Goal: Check status: Check status

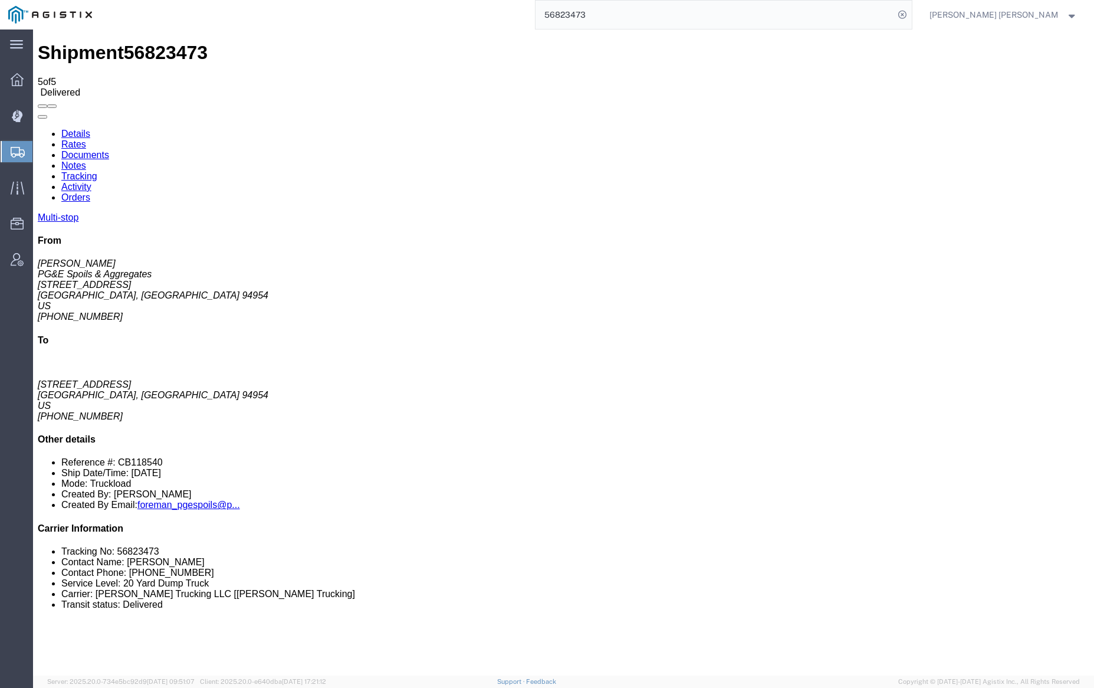
click at [629, 17] on input "56823473" at bounding box center [715, 15] width 359 height 28
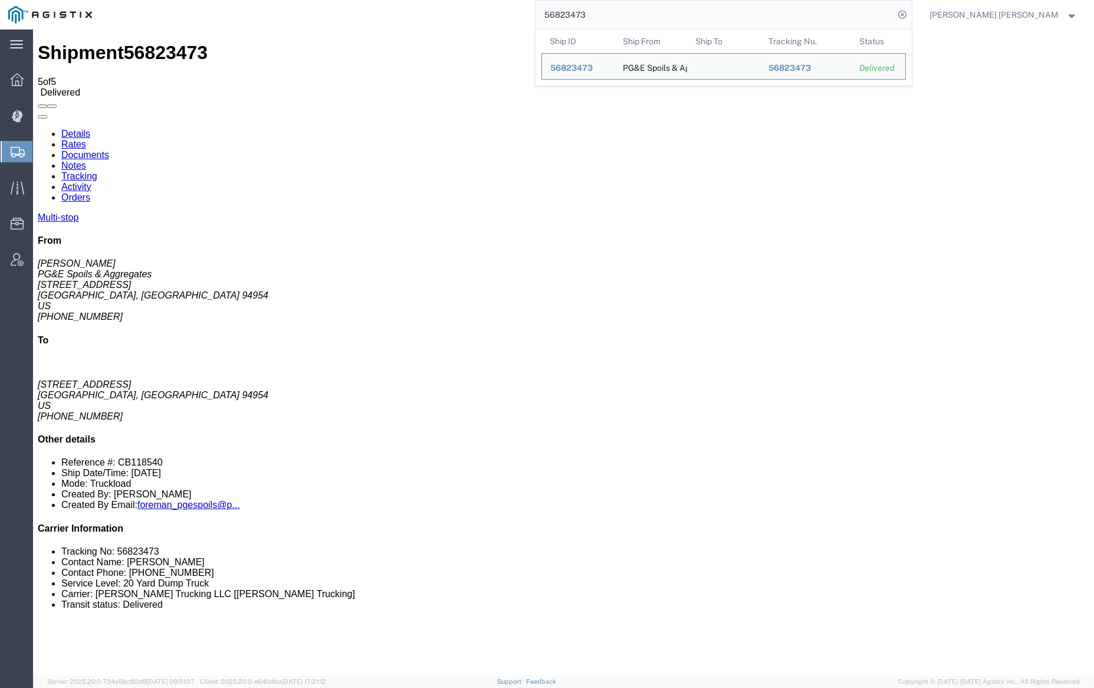
click at [629, 17] on input "56823473" at bounding box center [715, 15] width 359 height 28
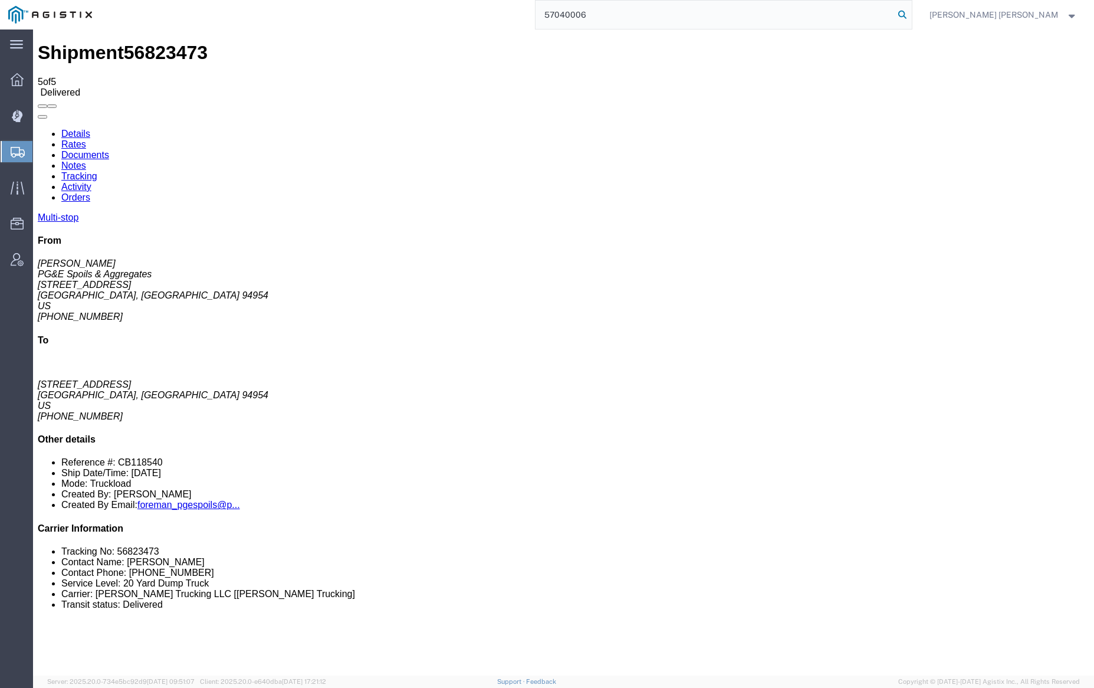
click at [911, 11] on icon at bounding box center [902, 14] width 17 height 17
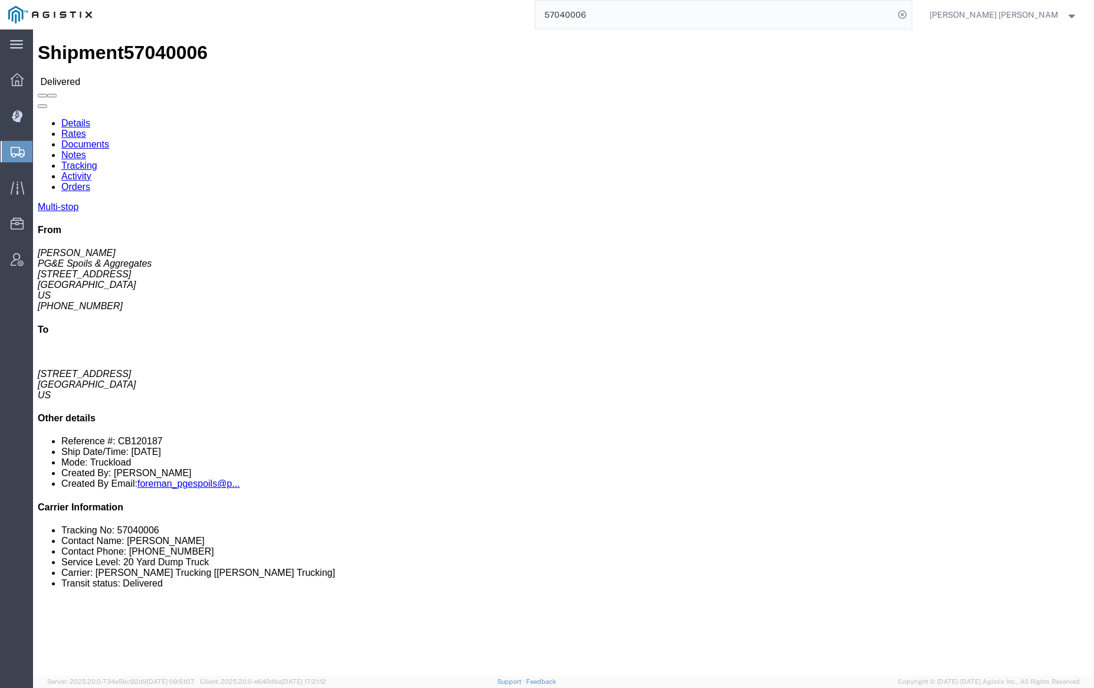
click link "Documents"
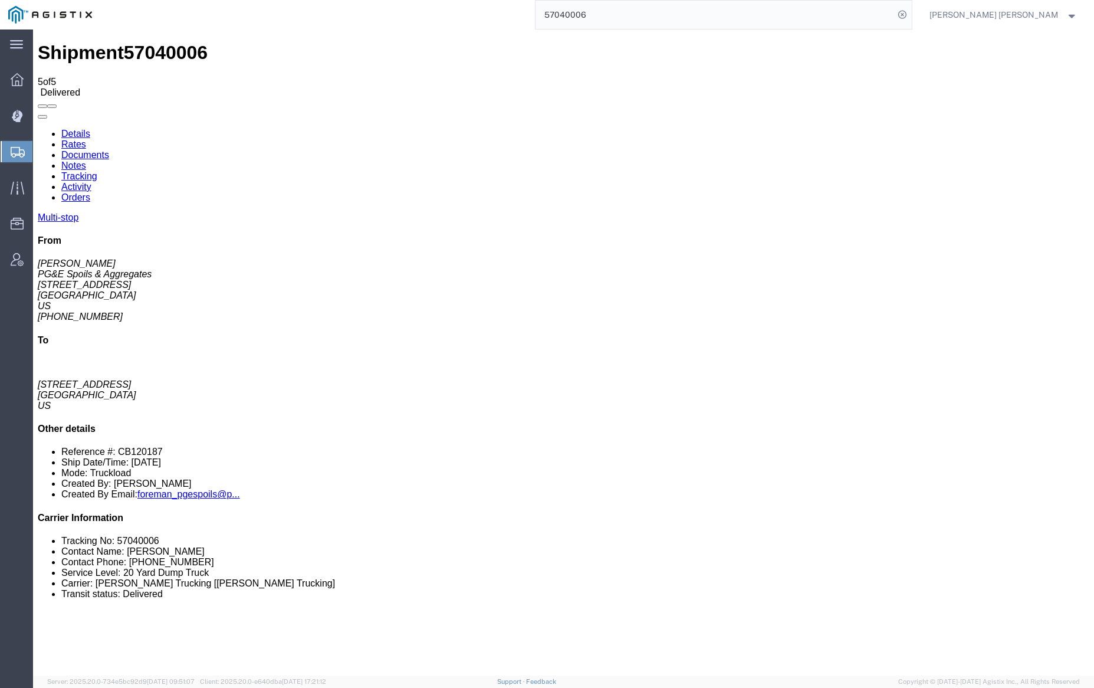
click at [86, 160] on link "Notes" at bounding box center [73, 165] width 25 height 10
click at [615, 4] on input "57040006" at bounding box center [715, 15] width 359 height 28
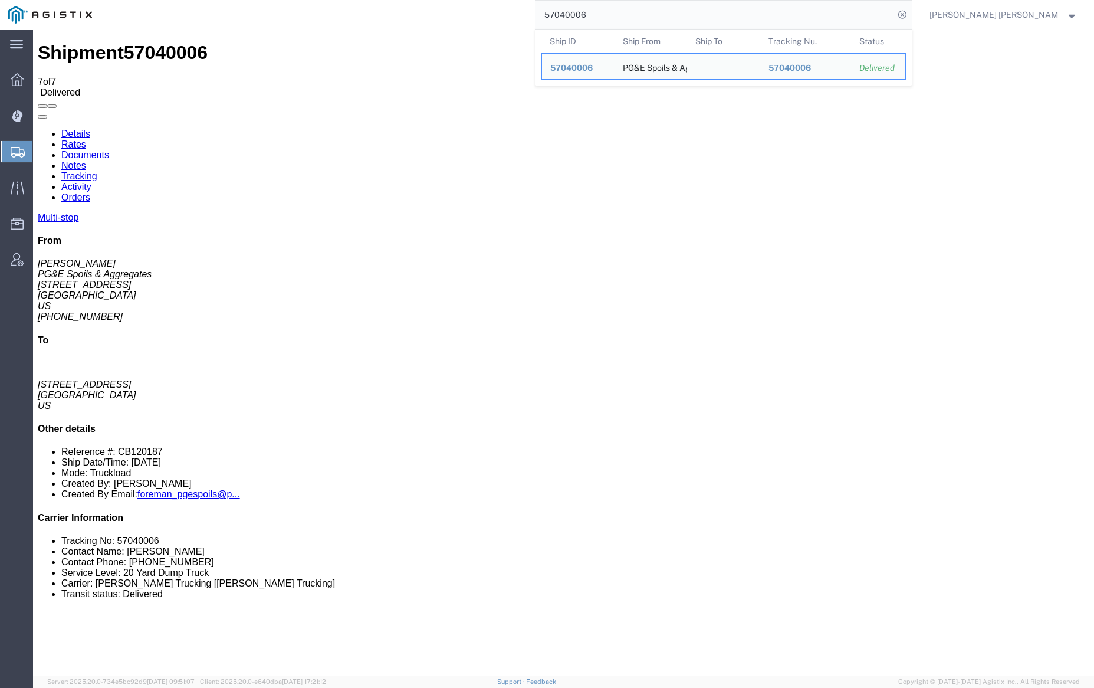
click at [615, 4] on input "57040006" at bounding box center [715, 15] width 359 height 28
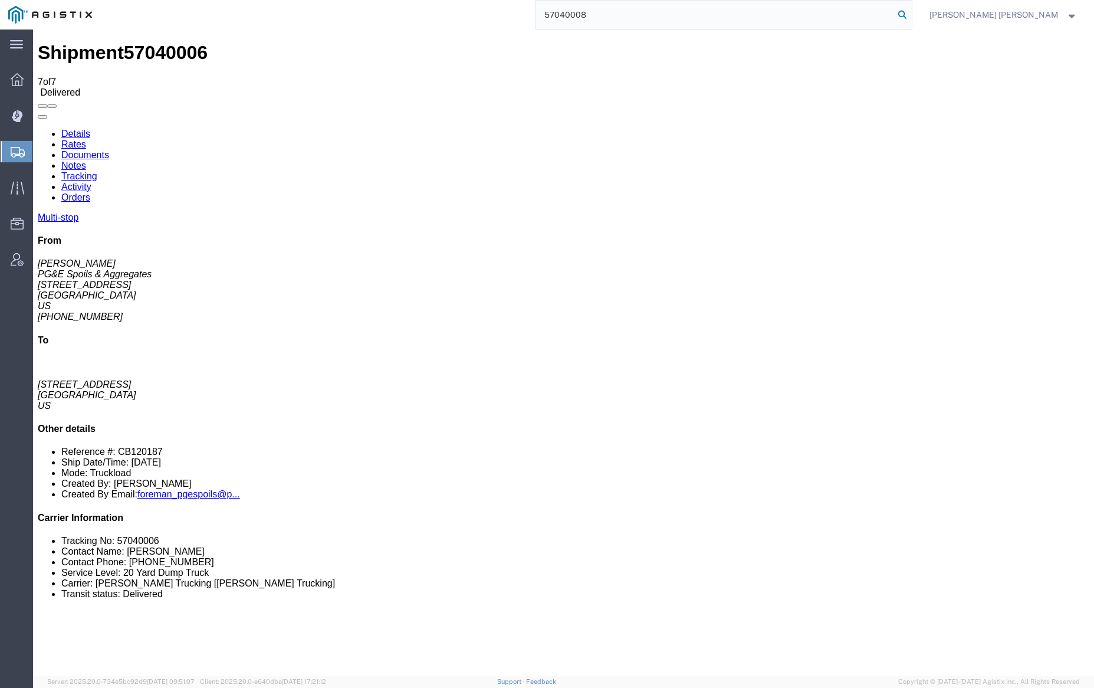
click at [911, 14] on icon at bounding box center [902, 14] width 17 height 17
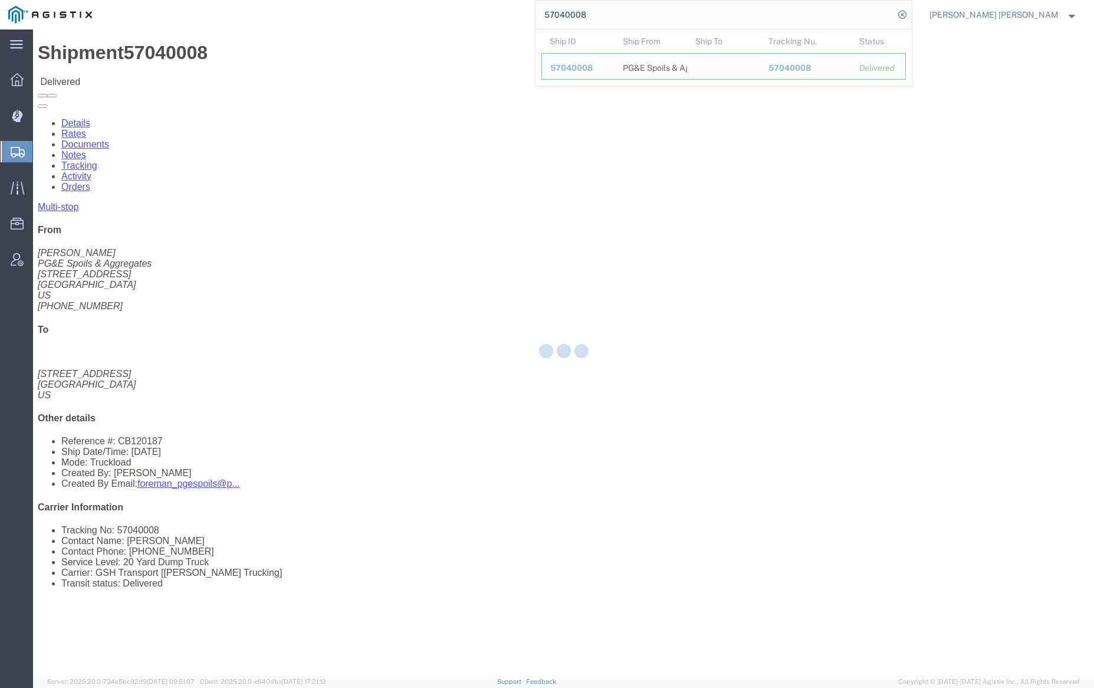
click div
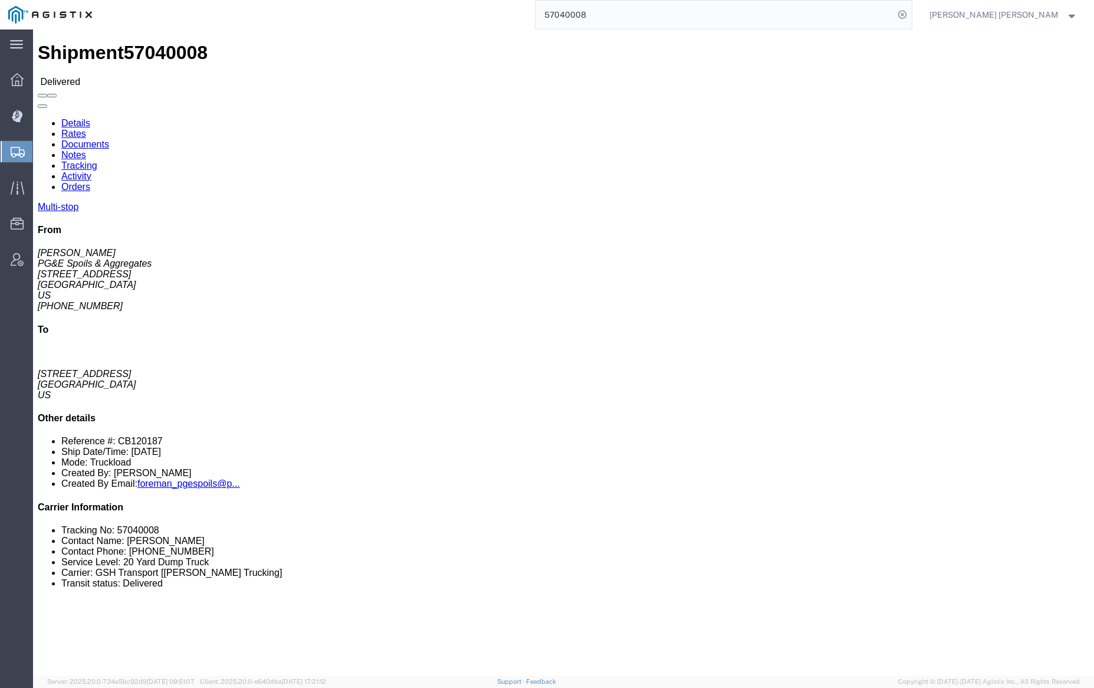
click link "Documents"
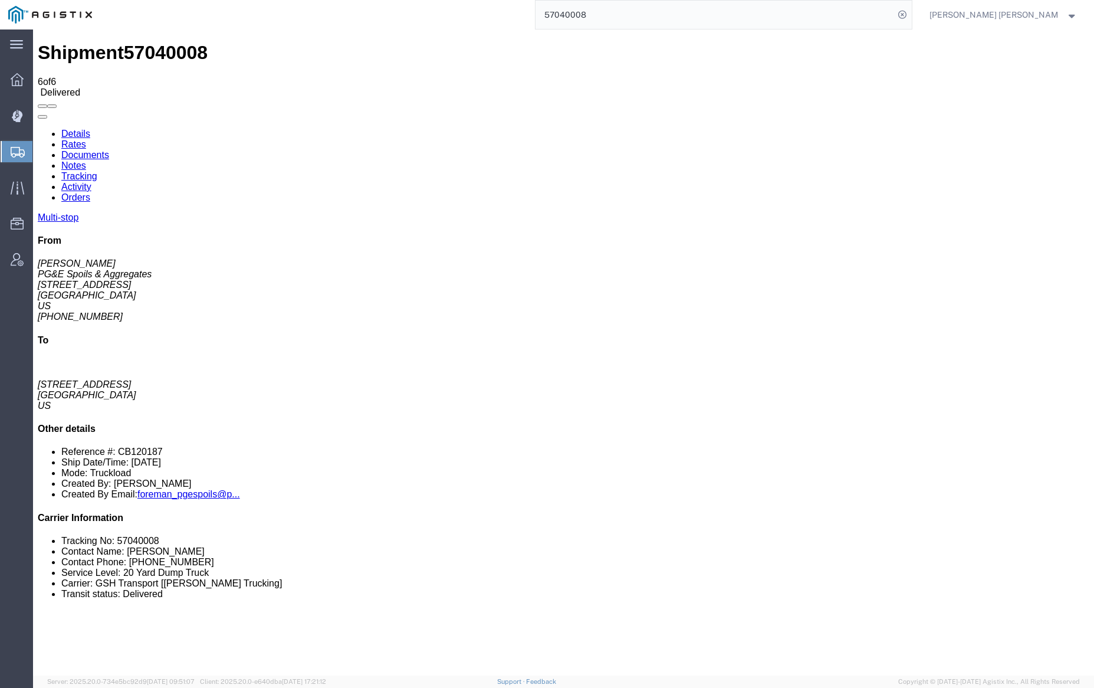
click at [86, 160] on link "Notes" at bounding box center [73, 165] width 25 height 10
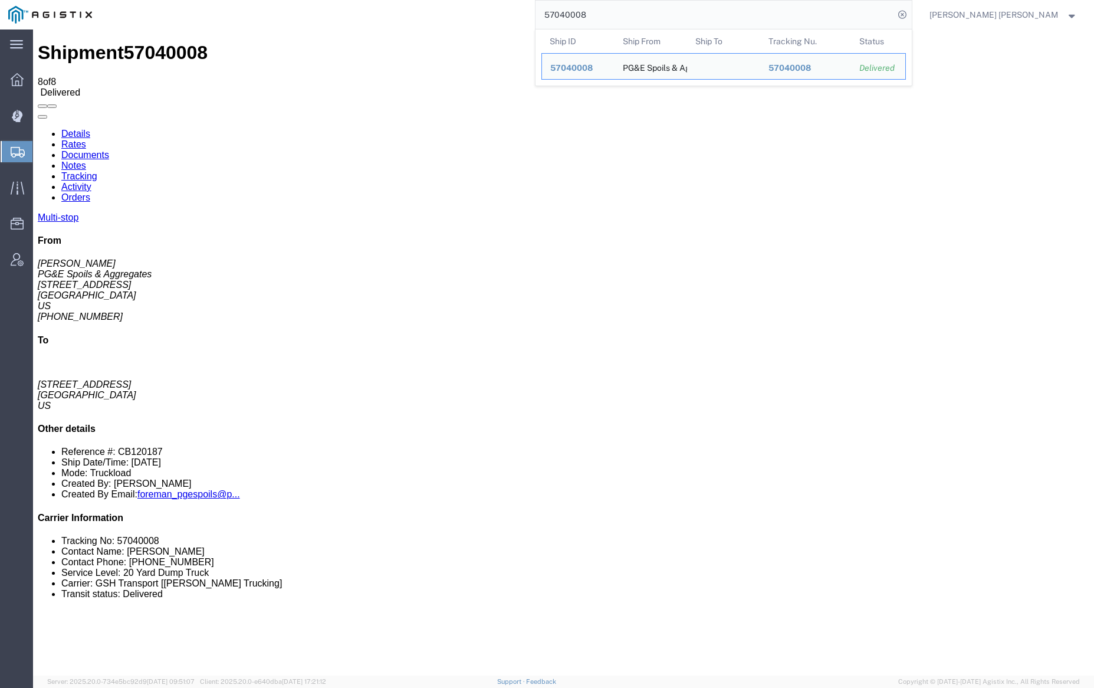
click at [621, 14] on input "57040008" at bounding box center [715, 15] width 359 height 28
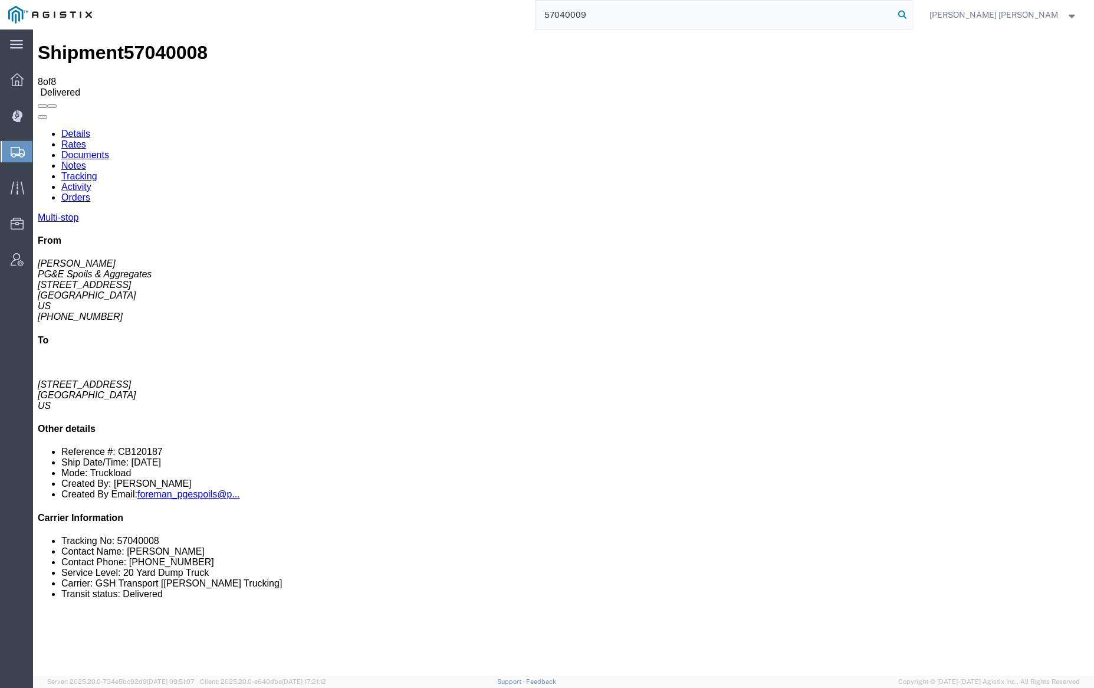
drag, startPoint x: 964, startPoint y: 12, endPoint x: 920, endPoint y: 10, distance: 43.7
click at [911, 12] on icon at bounding box center [902, 14] width 17 height 17
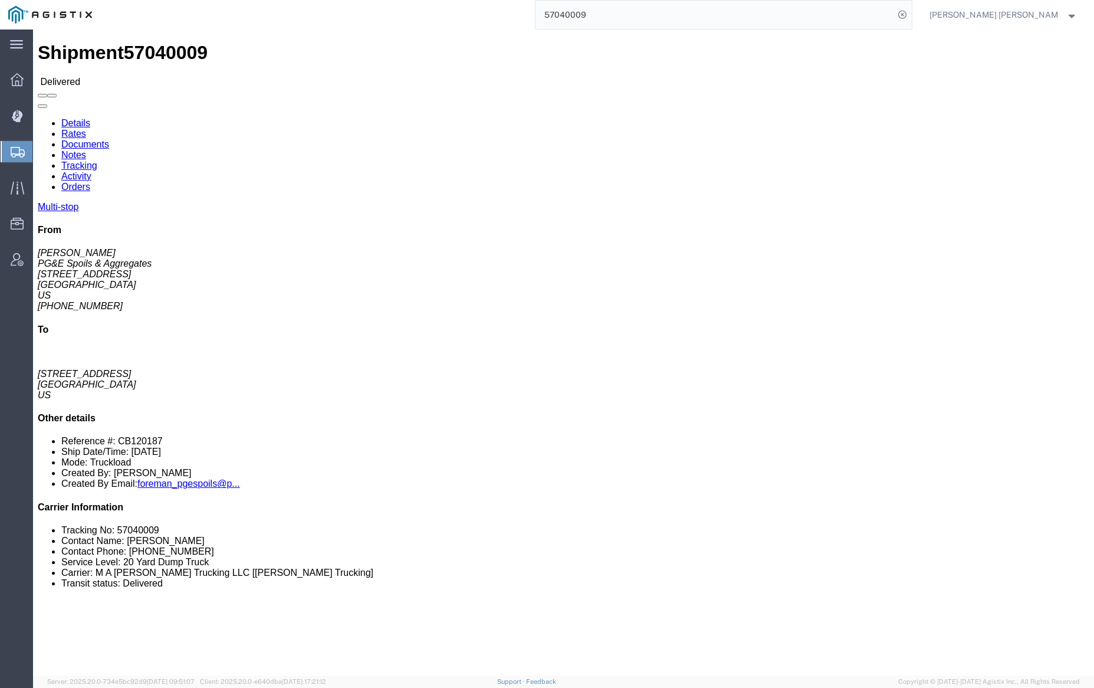
click link "Documents"
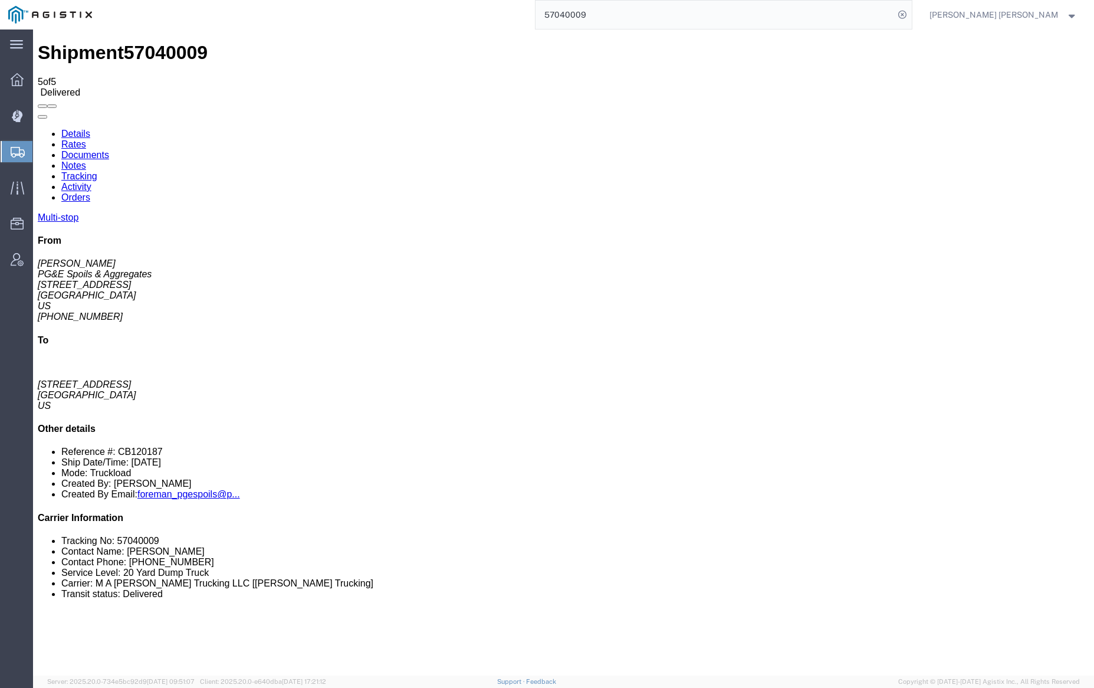
click at [86, 160] on link "Notes" at bounding box center [73, 165] width 25 height 10
click at [618, 15] on input "57040009" at bounding box center [715, 15] width 359 height 28
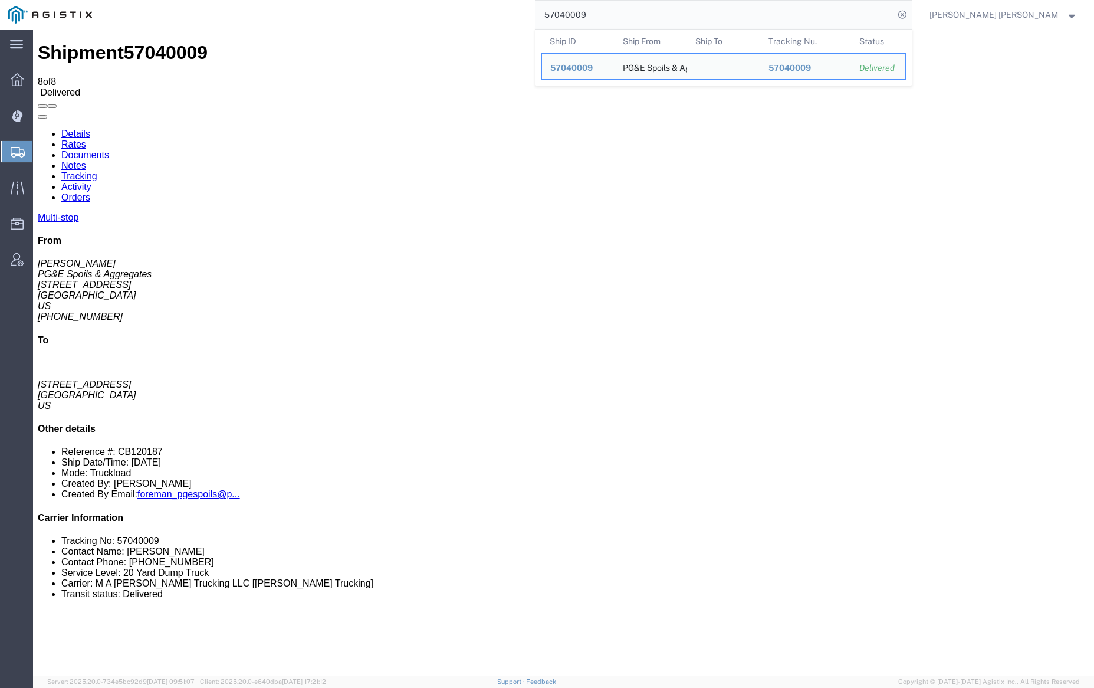
click at [618, 15] on input "57040009" at bounding box center [715, 15] width 359 height 28
paste input "12"
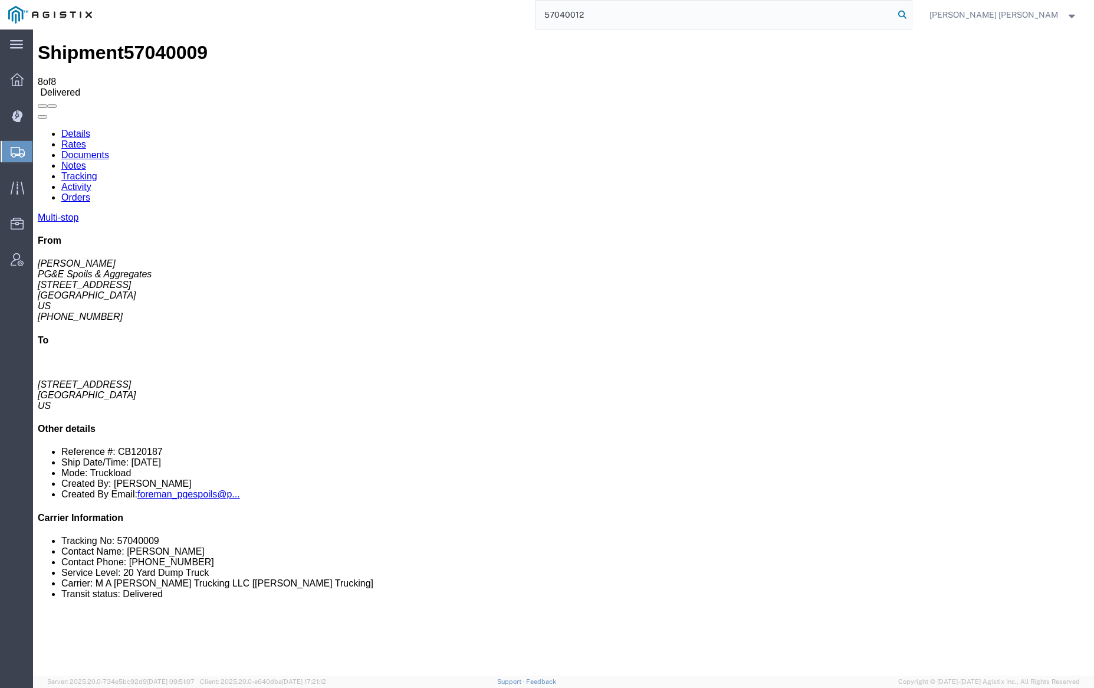
click at [911, 13] on icon at bounding box center [902, 14] width 17 height 17
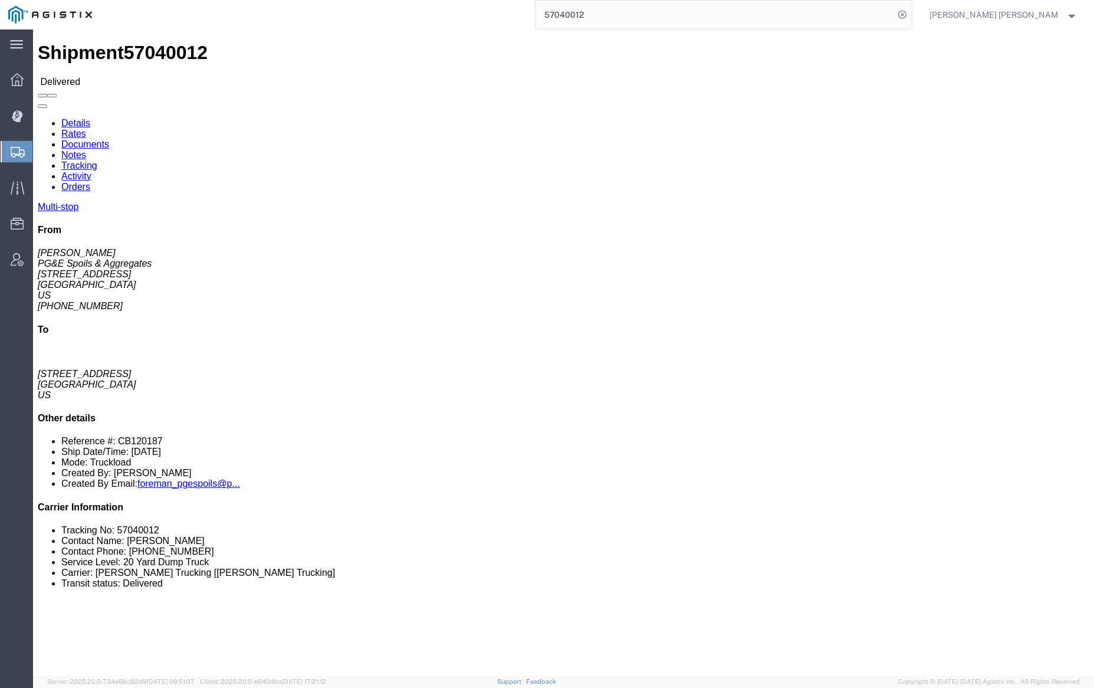
click link "Documents"
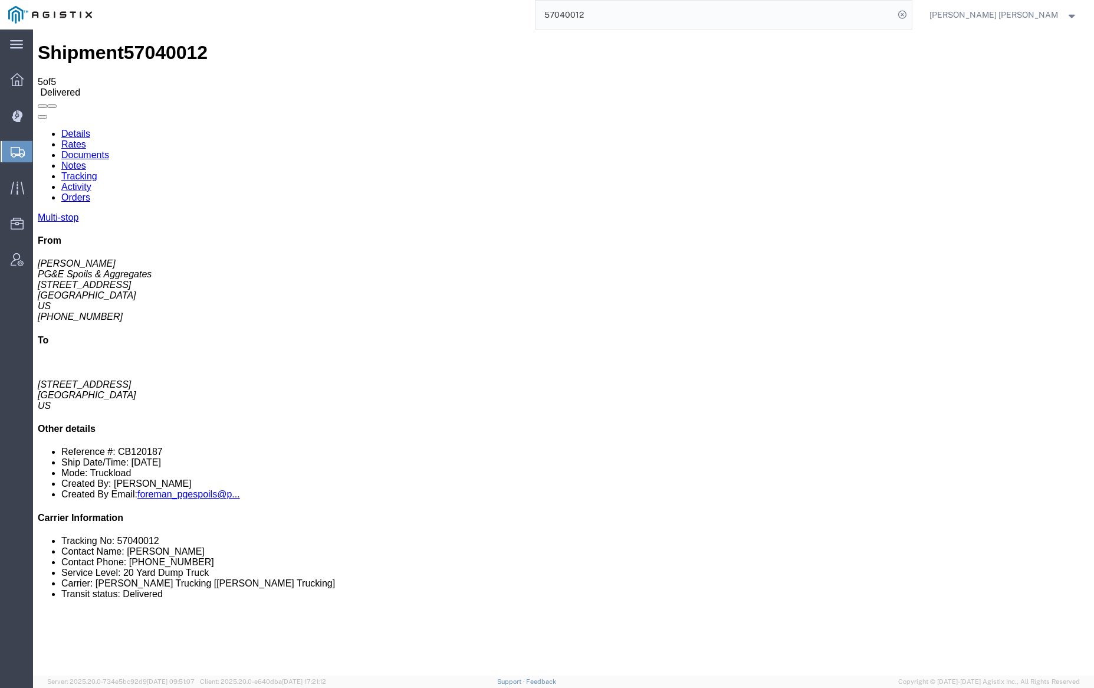
click at [86, 160] on link "Notes" at bounding box center [73, 165] width 25 height 10
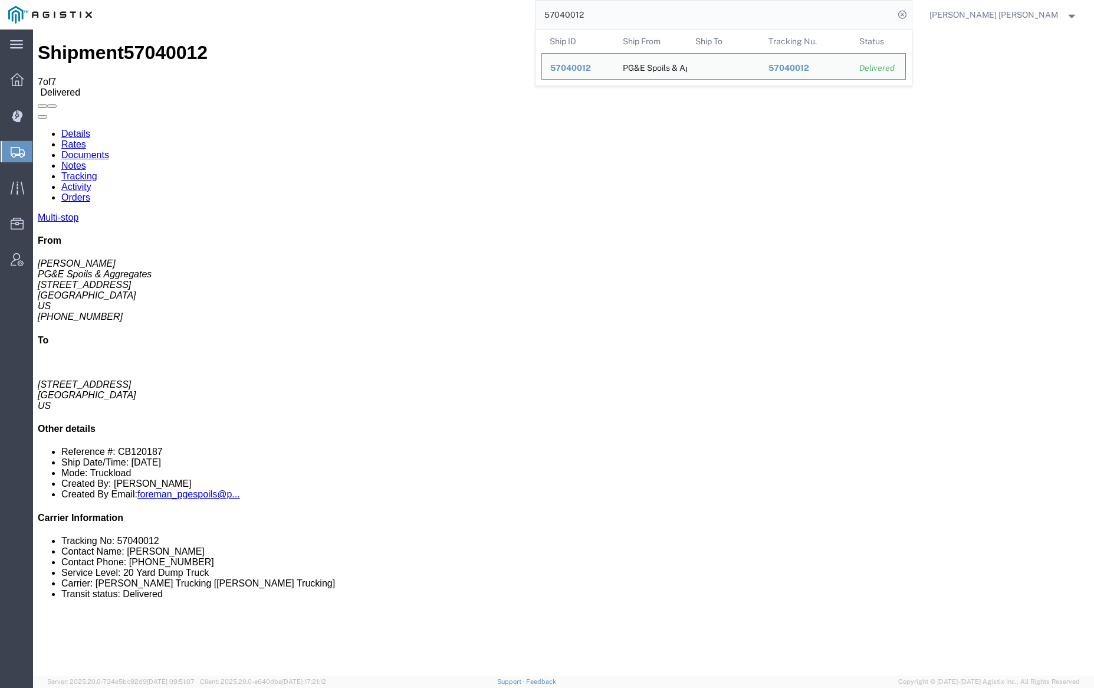
click at [622, 9] on input "57040012" at bounding box center [715, 15] width 359 height 28
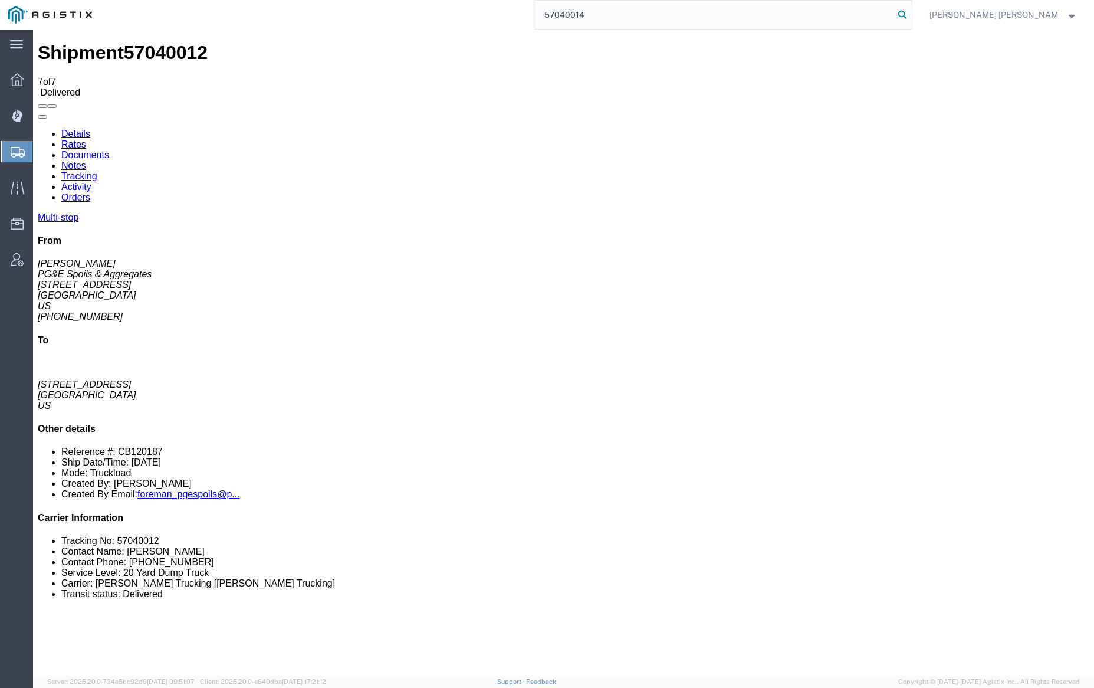
click at [911, 15] on icon at bounding box center [902, 14] width 17 height 17
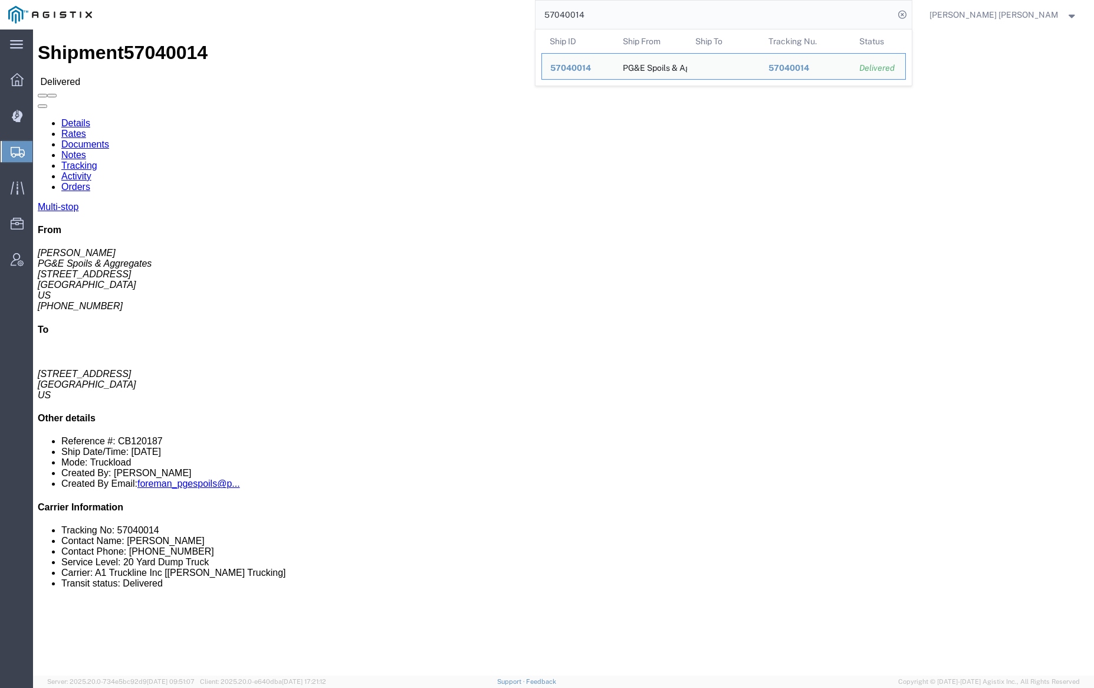
click link "Documents"
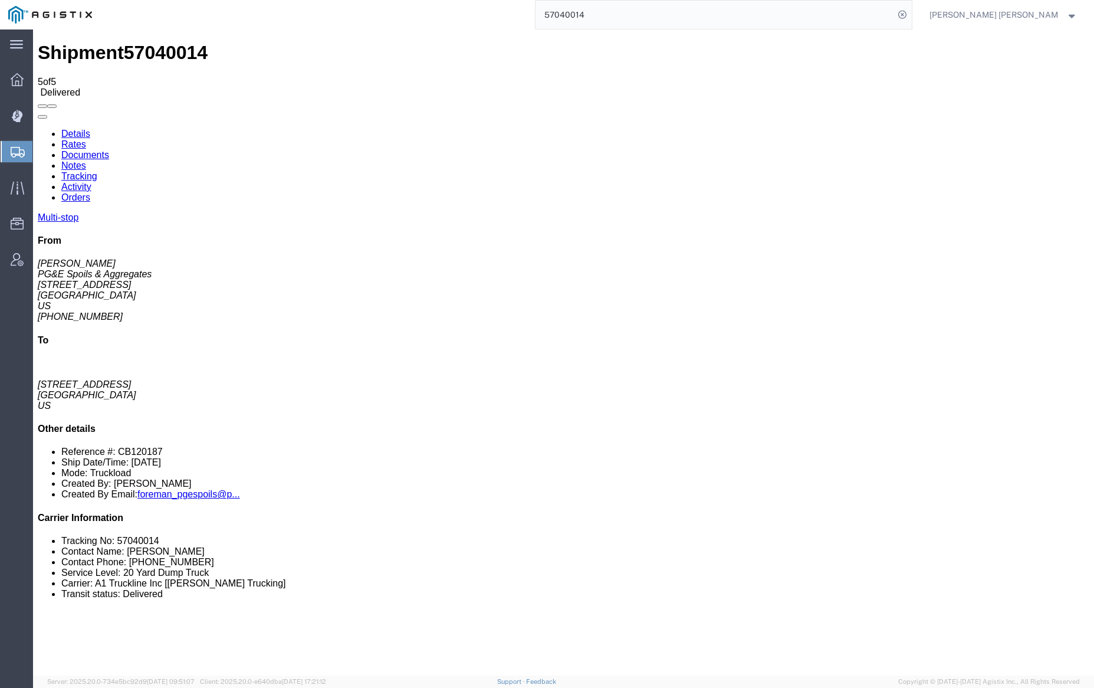
click at [86, 160] on link "Notes" at bounding box center [73, 165] width 25 height 10
click at [622, 17] on input "57040014" at bounding box center [715, 15] width 359 height 28
click at [911, 17] on icon at bounding box center [902, 14] width 17 height 17
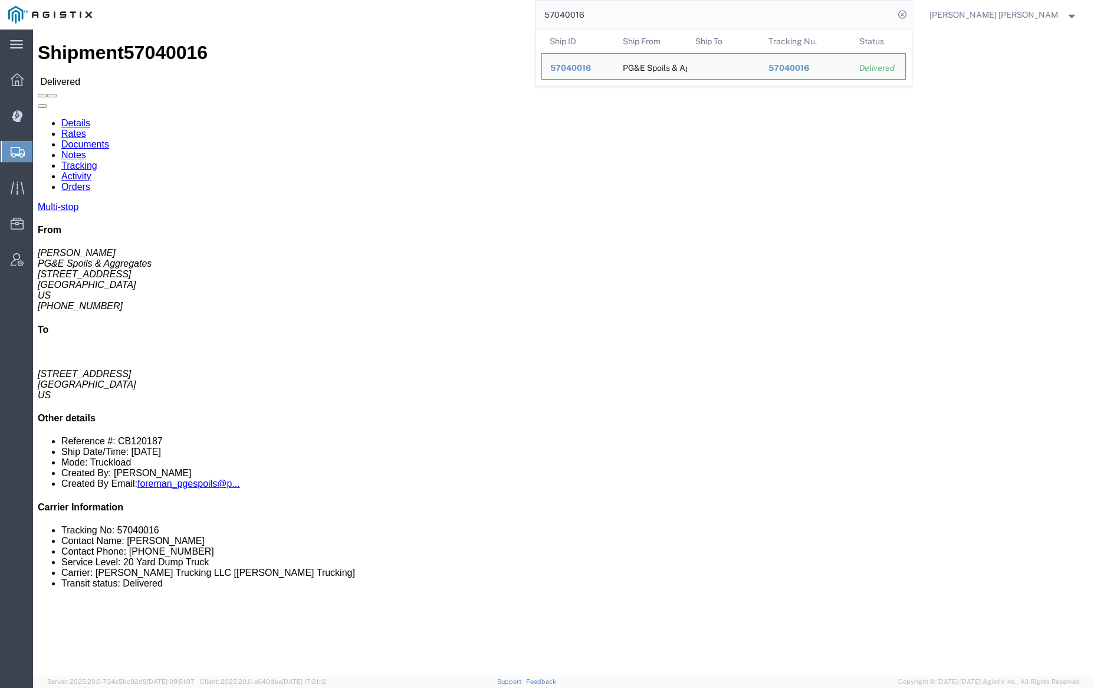
click link "Documents"
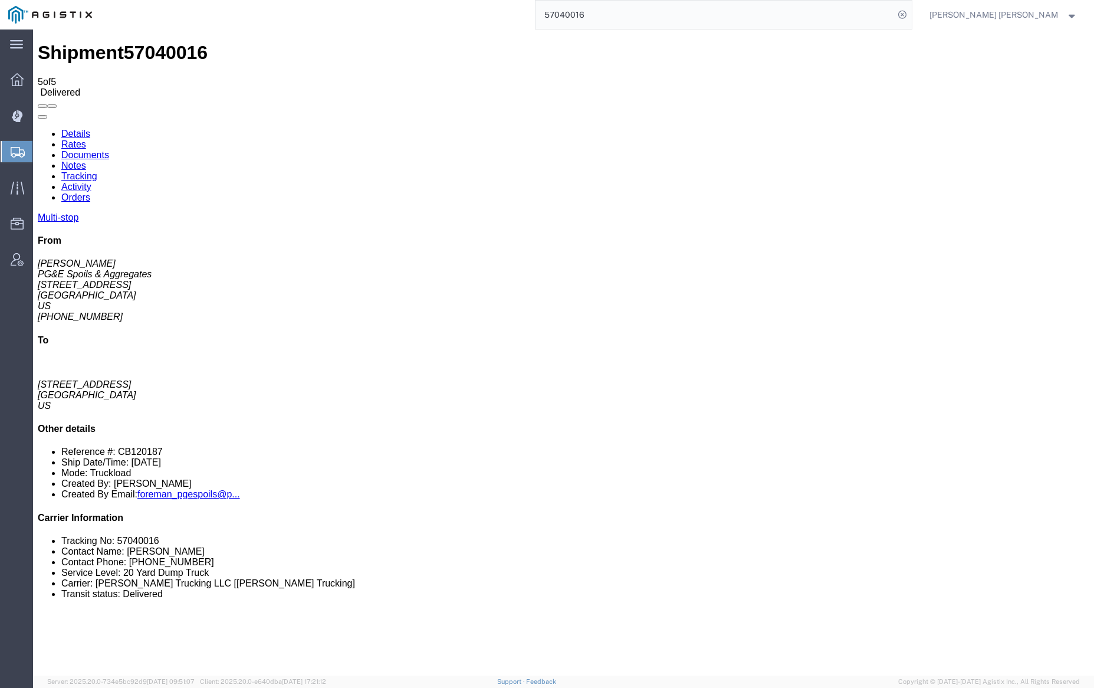
click at [86, 160] on link "Notes" at bounding box center [73, 165] width 25 height 10
click at [627, 17] on input "57040016" at bounding box center [715, 15] width 359 height 28
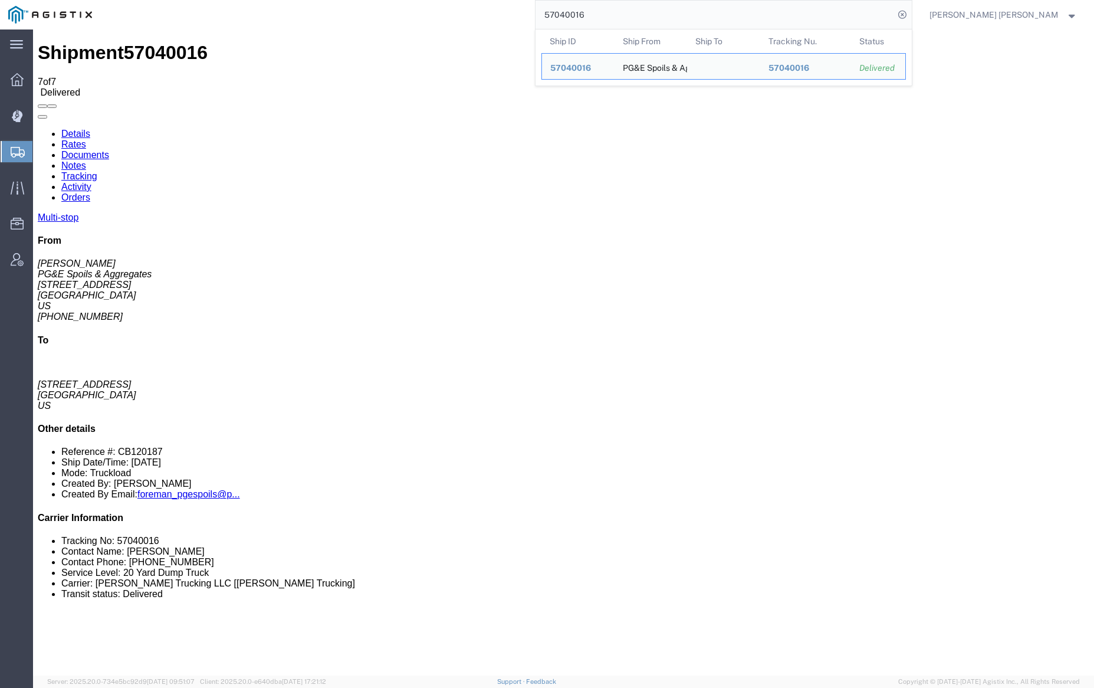
click at [627, 17] on input "57040016" at bounding box center [715, 15] width 359 height 28
paste input "8"
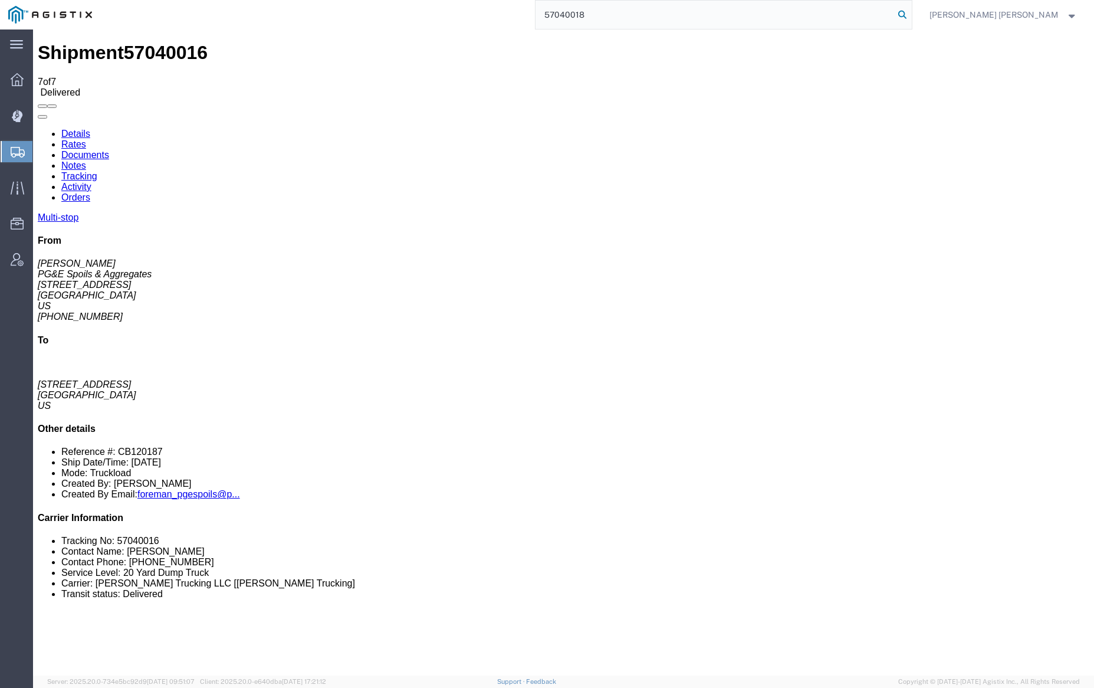
click at [911, 10] on icon at bounding box center [902, 14] width 17 height 17
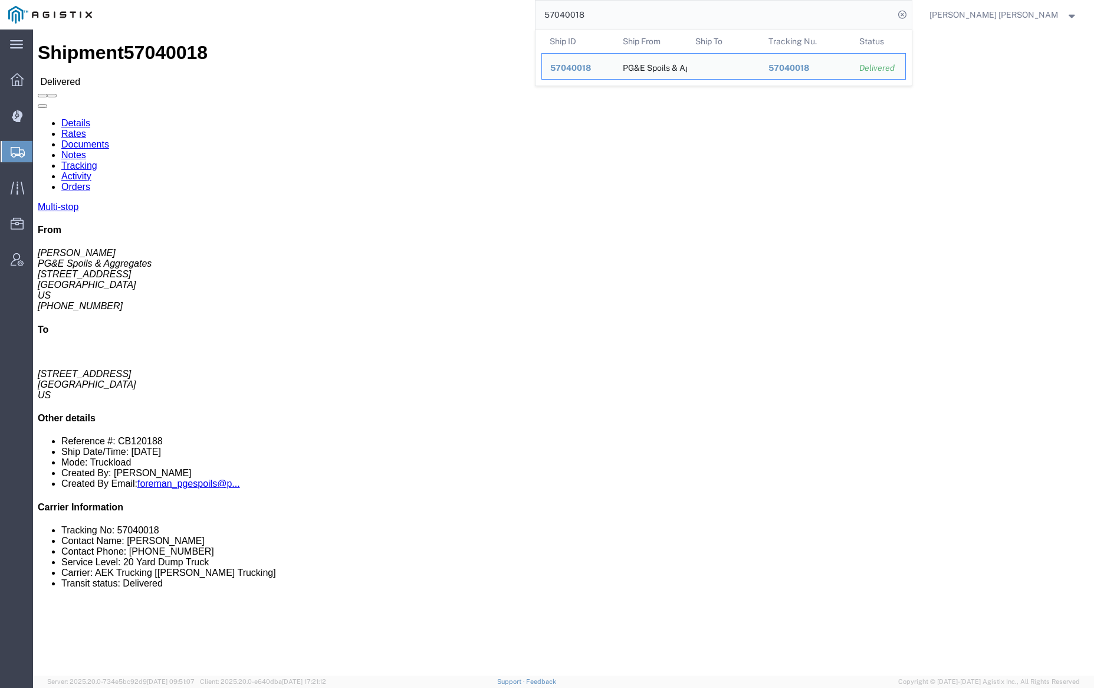
click link "Documents"
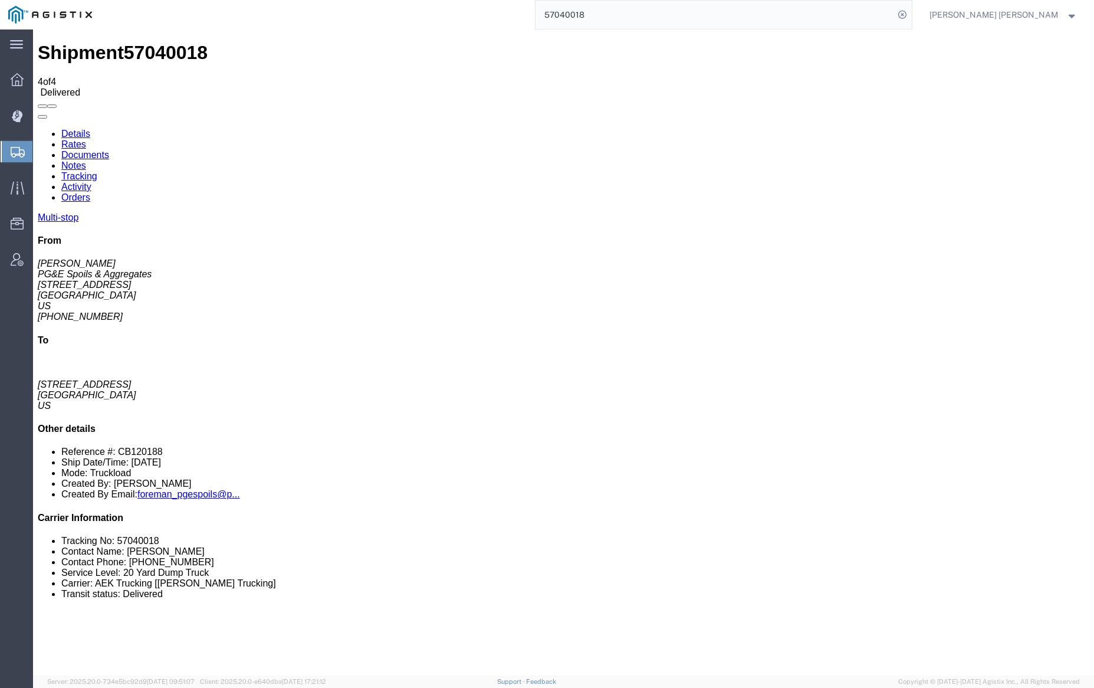
click at [86, 160] on link "Notes" at bounding box center [73, 165] width 25 height 10
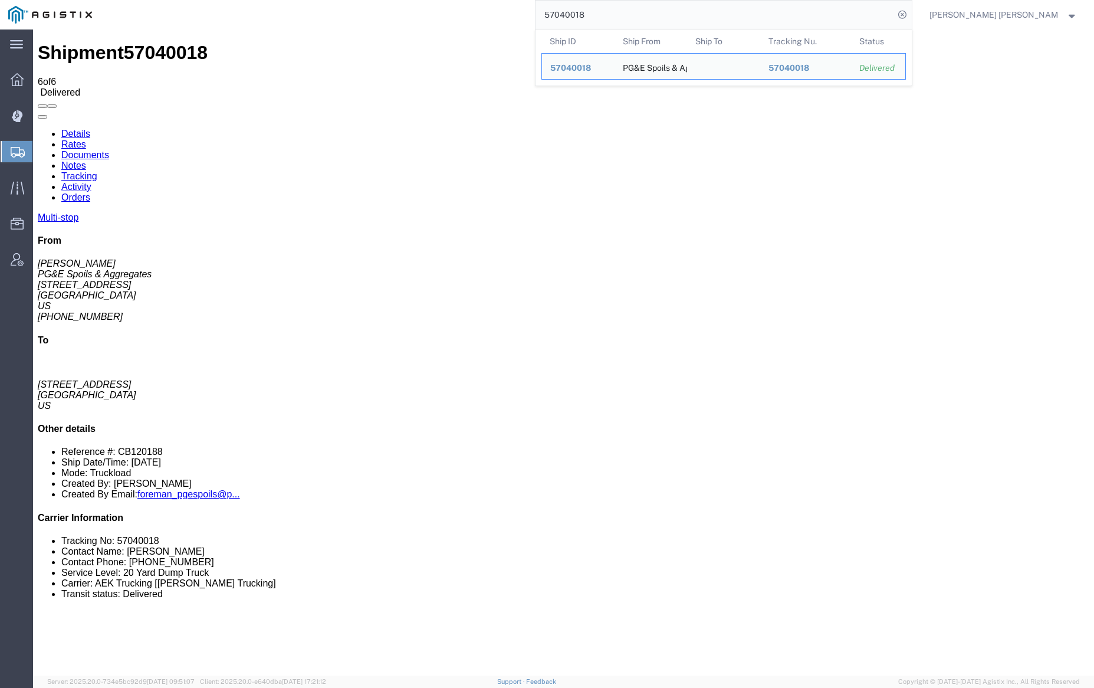
click at [615, 10] on input "57040018" at bounding box center [715, 15] width 359 height 28
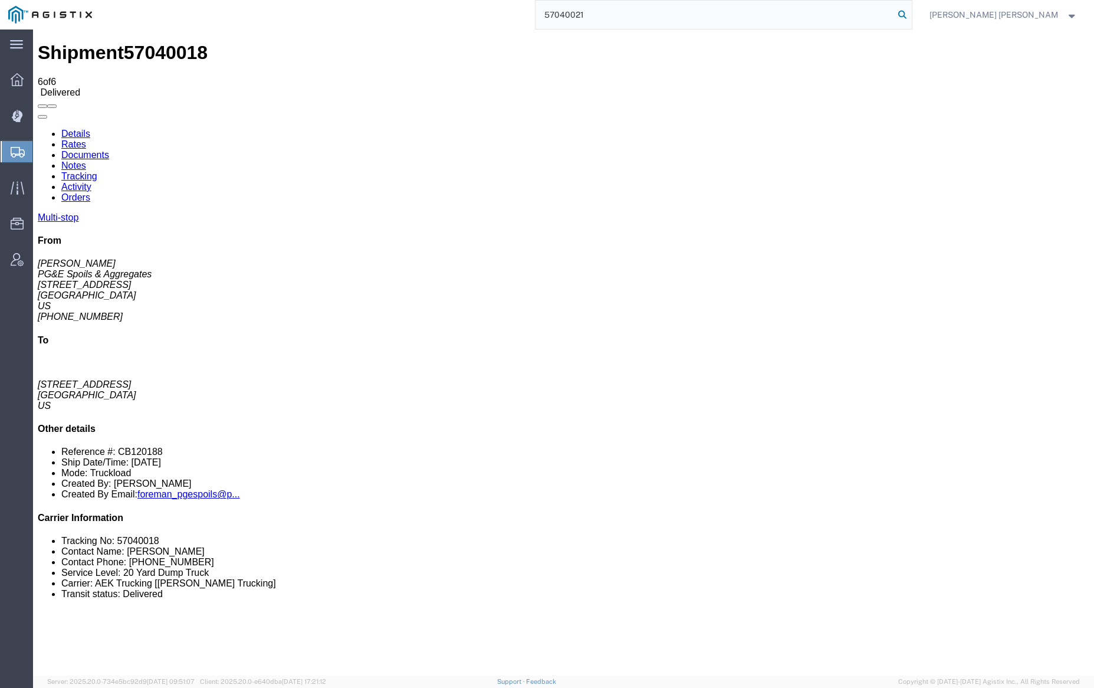
click at [911, 15] on icon at bounding box center [902, 14] width 17 height 17
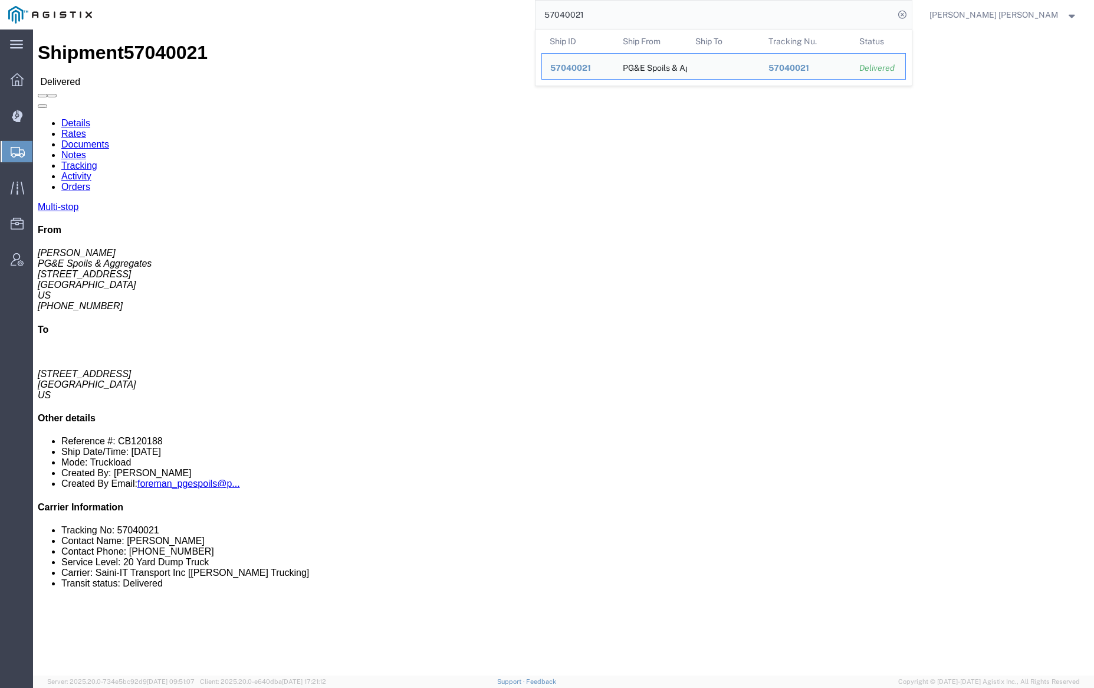
click link "Documents"
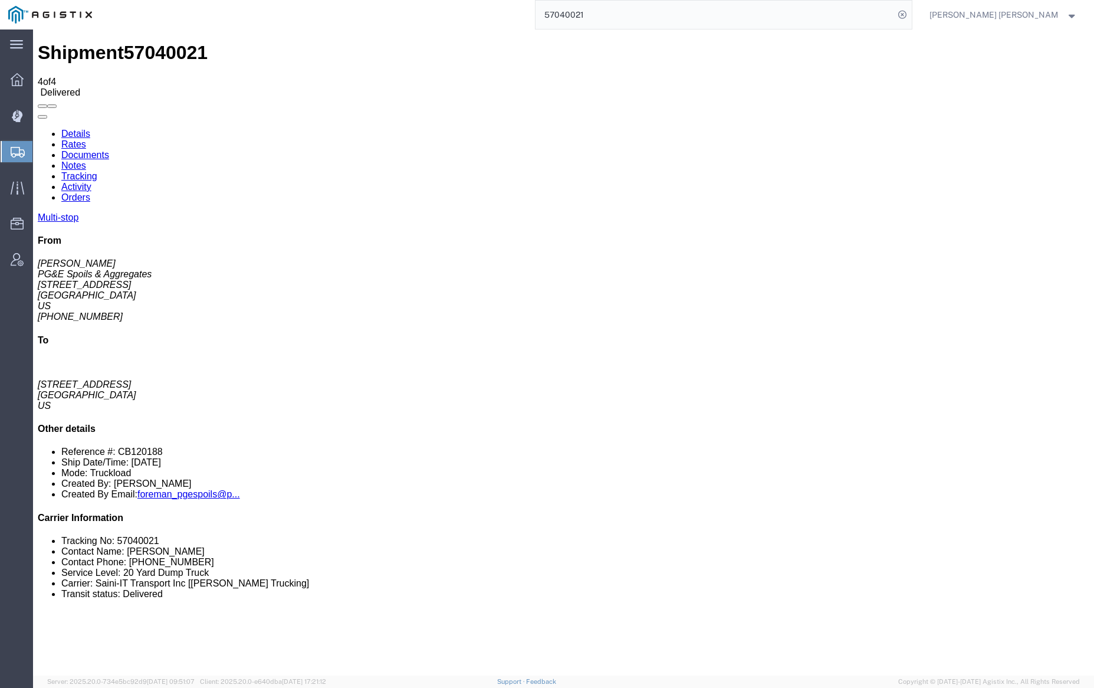
click at [86, 160] on link "Notes" at bounding box center [73, 165] width 25 height 10
click at [621, 18] on input "57040021" at bounding box center [715, 15] width 359 height 28
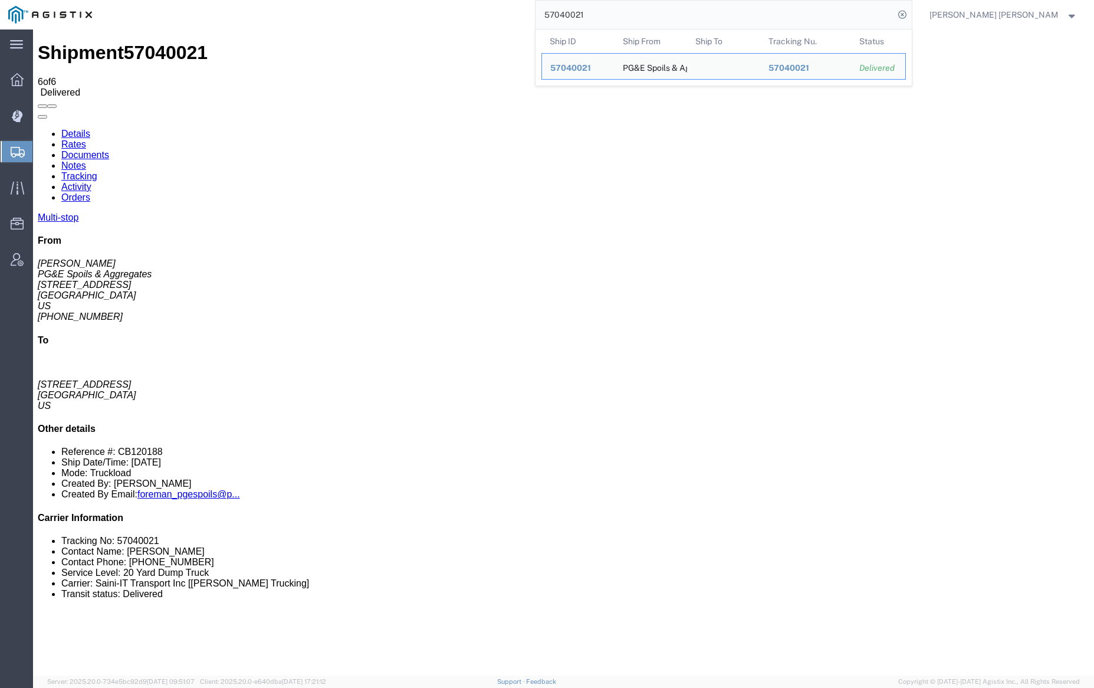
click at [621, 18] on input "57040021" at bounding box center [715, 15] width 359 height 28
paste input "5"
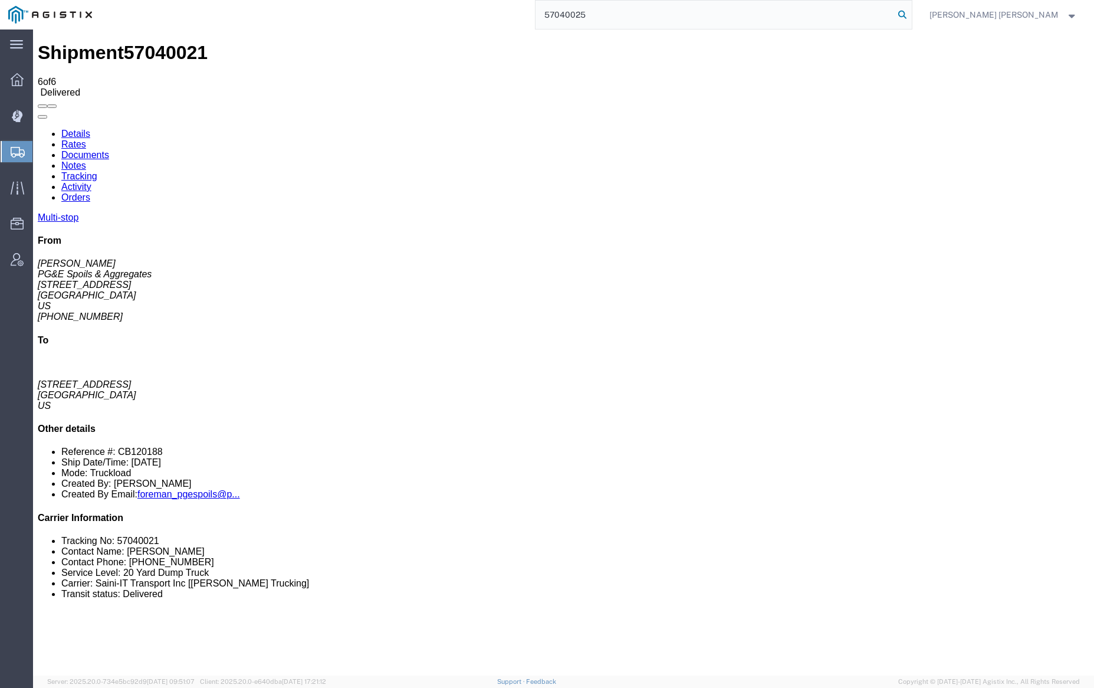
click at [911, 12] on icon at bounding box center [902, 14] width 17 height 17
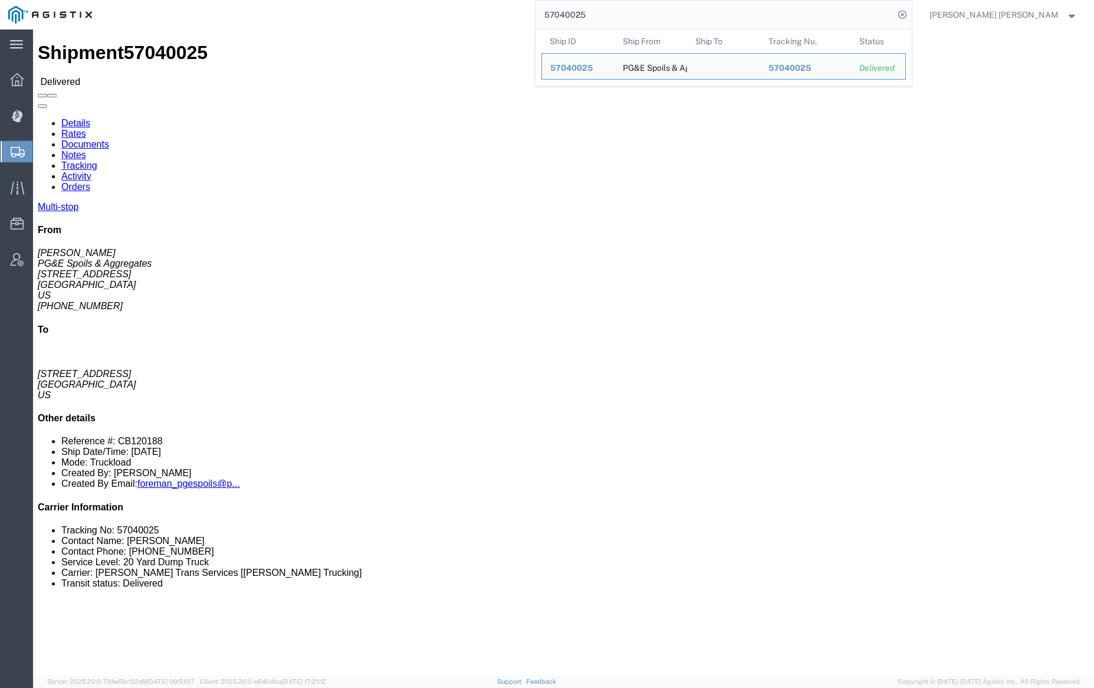
click link "Documents"
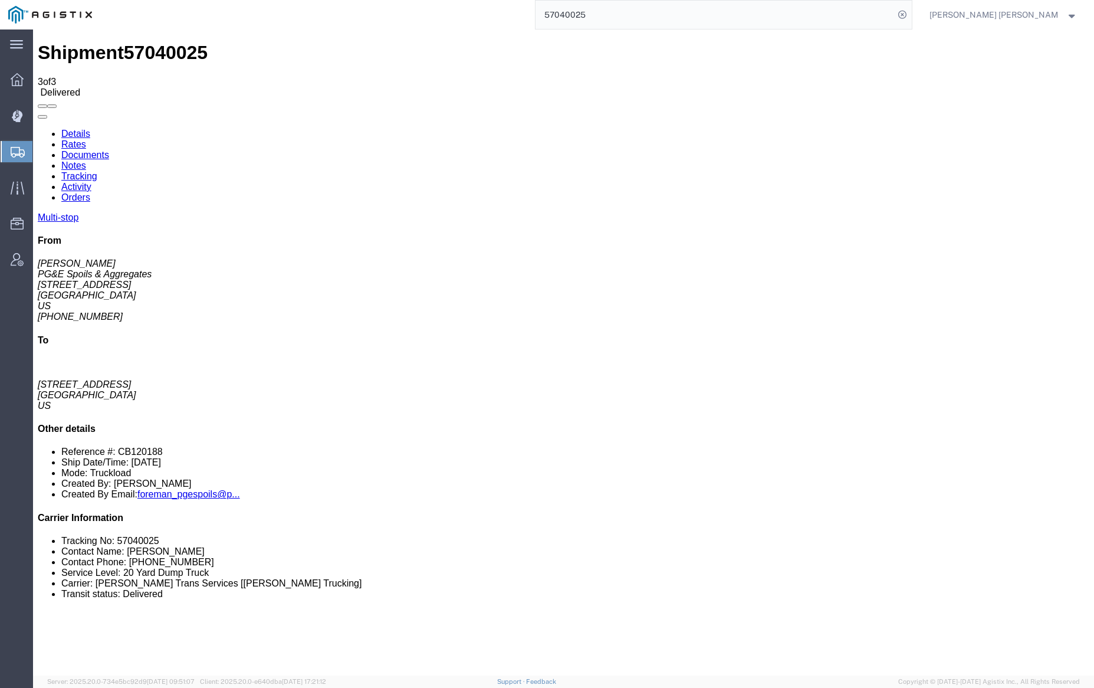
click at [86, 160] on link "Notes" at bounding box center [73, 165] width 25 height 10
click at [638, 13] on input "57040025" at bounding box center [715, 15] width 359 height 28
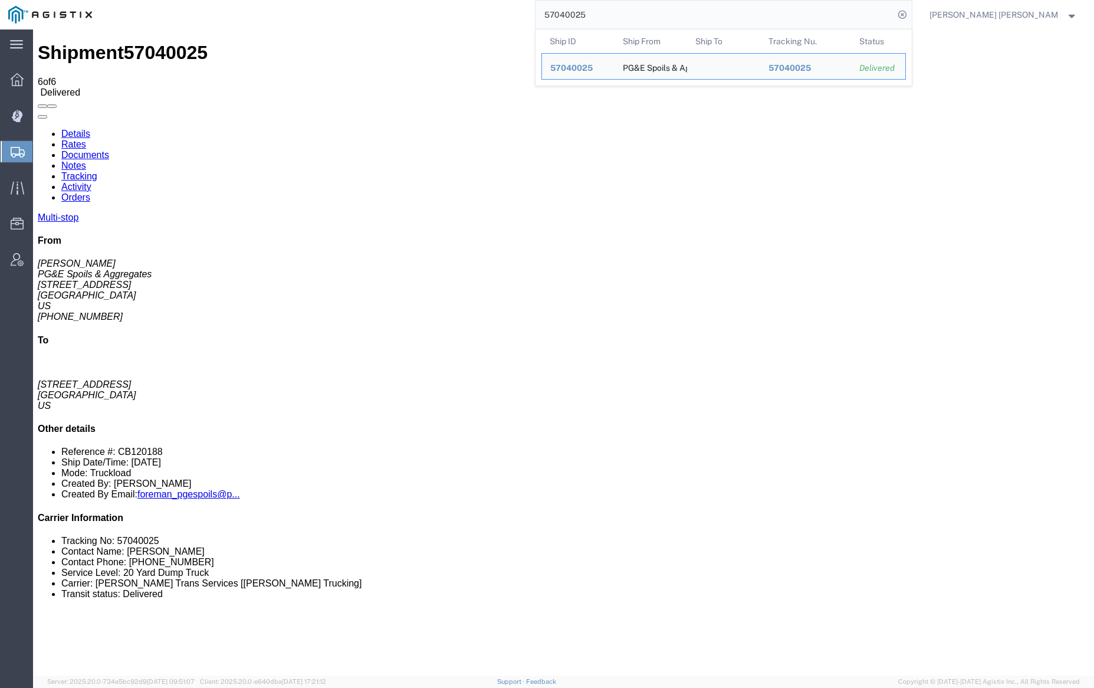
click at [638, 13] on input "57040025" at bounding box center [715, 15] width 359 height 28
paste input "9"
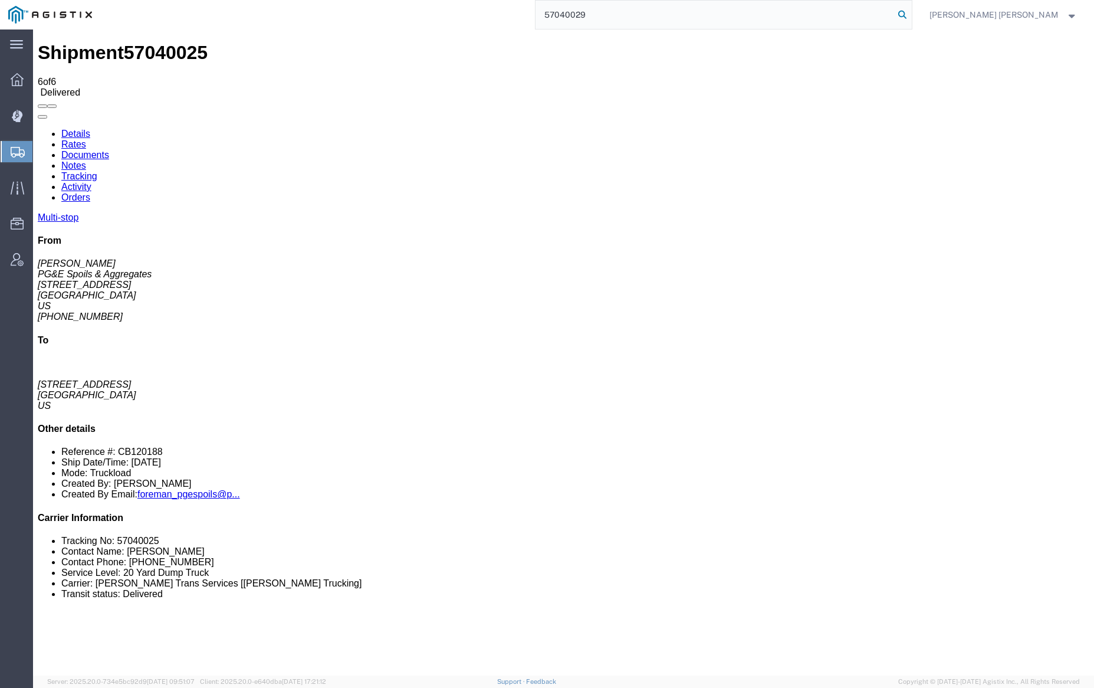
click at [911, 9] on icon at bounding box center [902, 14] width 17 height 17
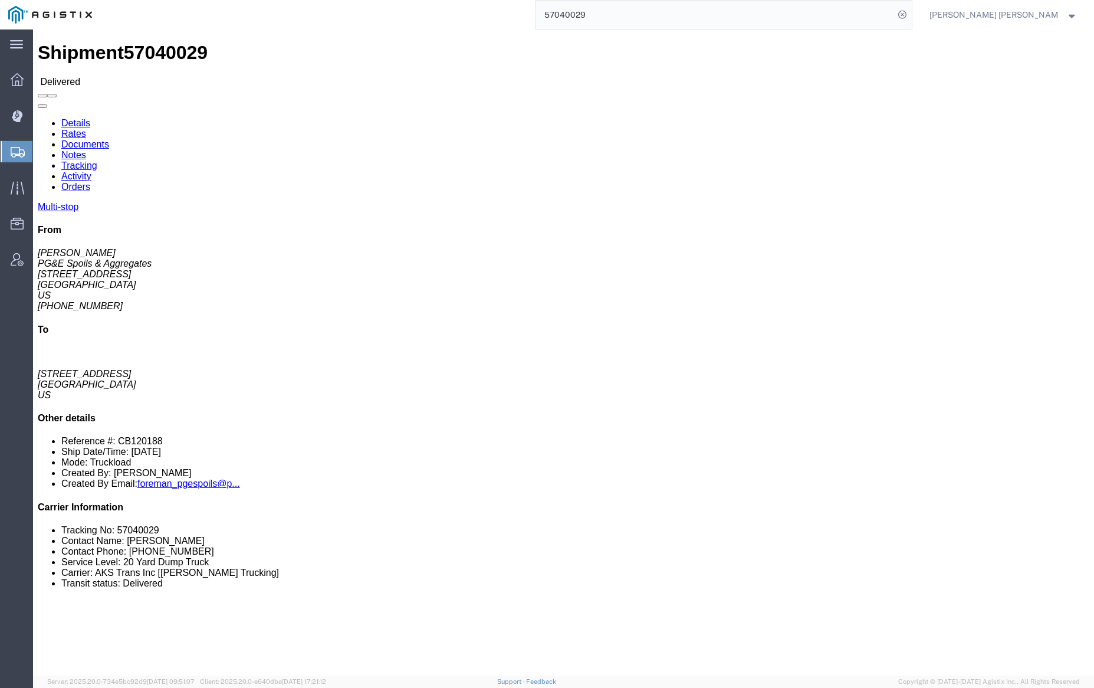
click link "Documents"
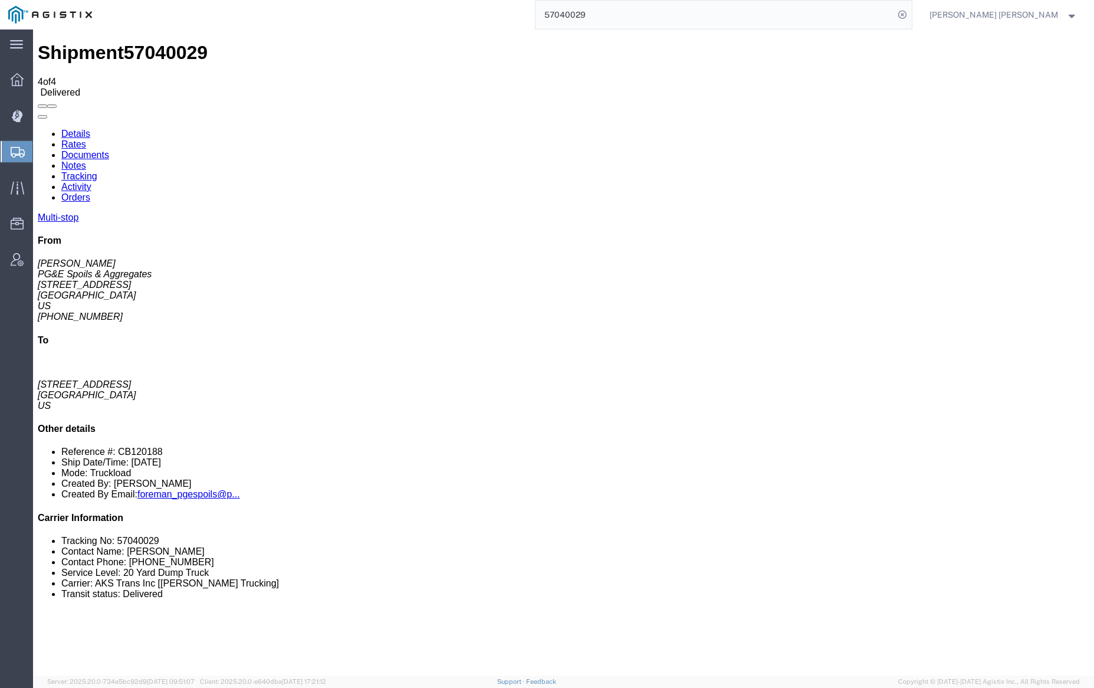
click at [86, 160] on link "Notes" at bounding box center [73, 165] width 25 height 10
click at [630, 18] on input "57040029" at bounding box center [715, 15] width 359 height 28
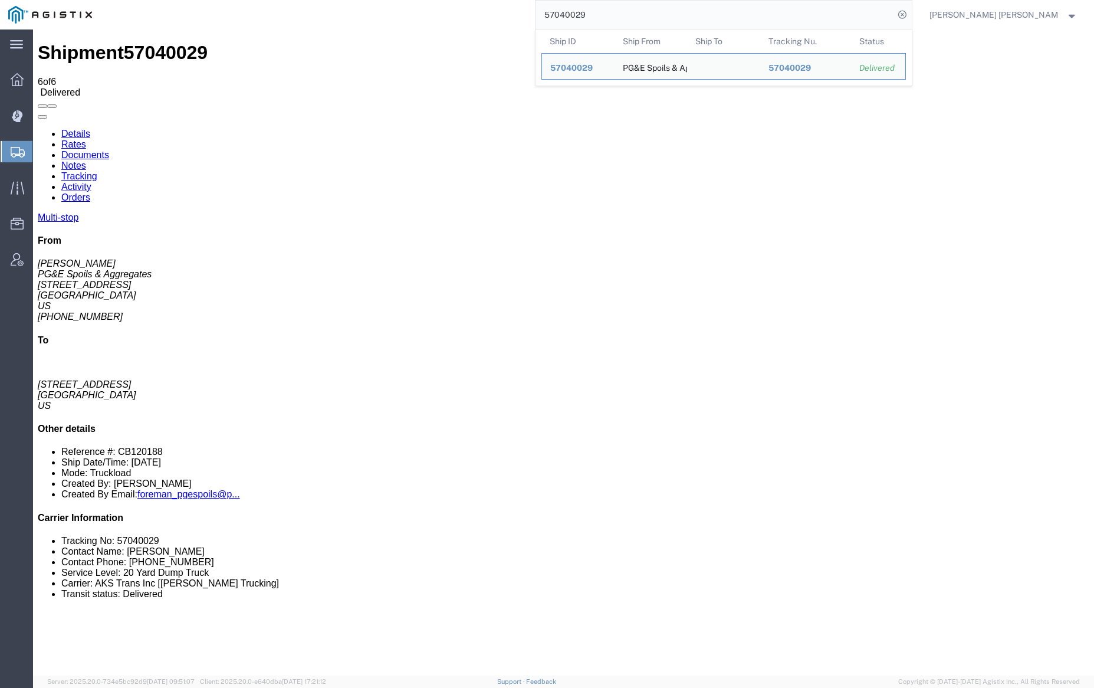
click at [630, 18] on input "57040029" at bounding box center [715, 15] width 359 height 28
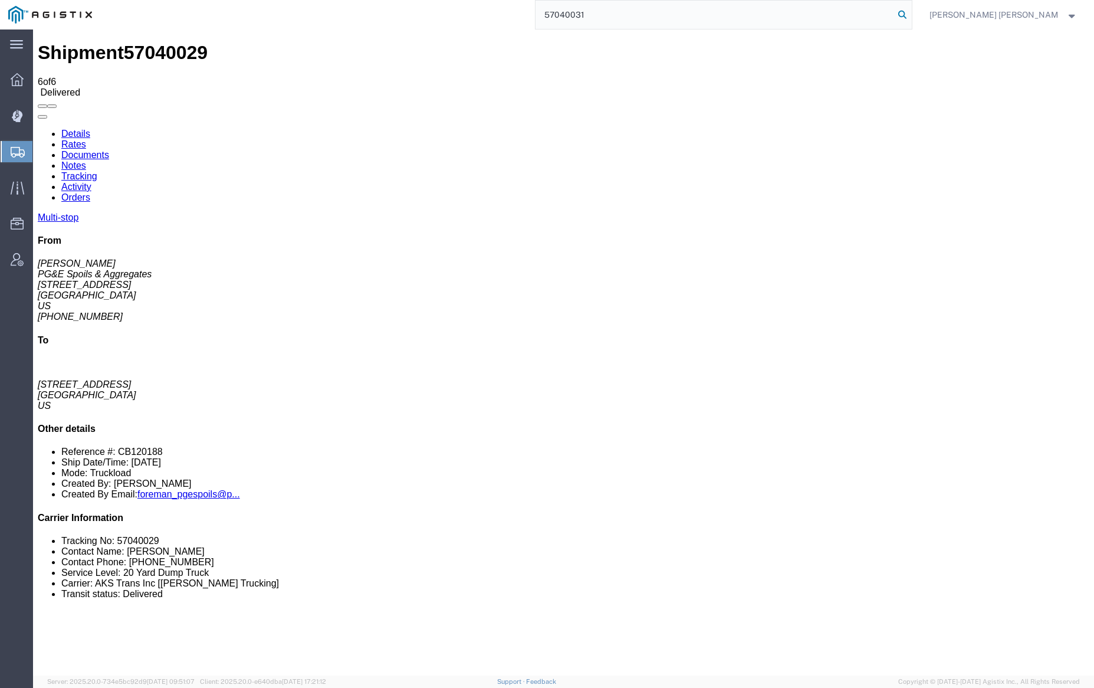
click at [911, 14] on icon at bounding box center [902, 14] width 17 height 17
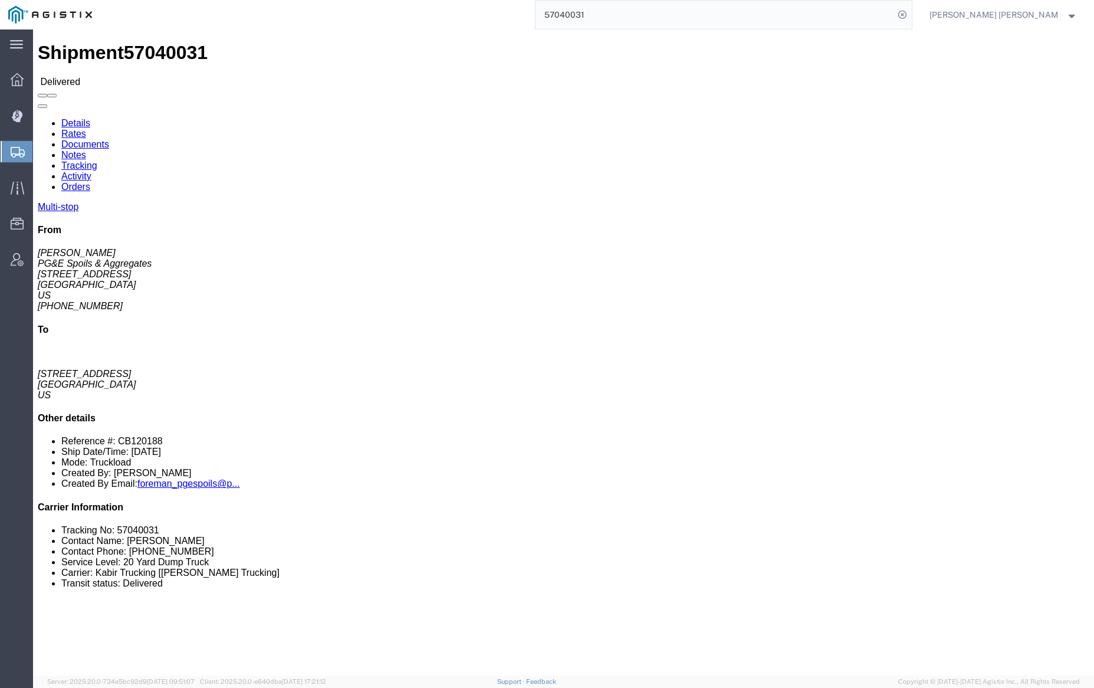
click link "Documents"
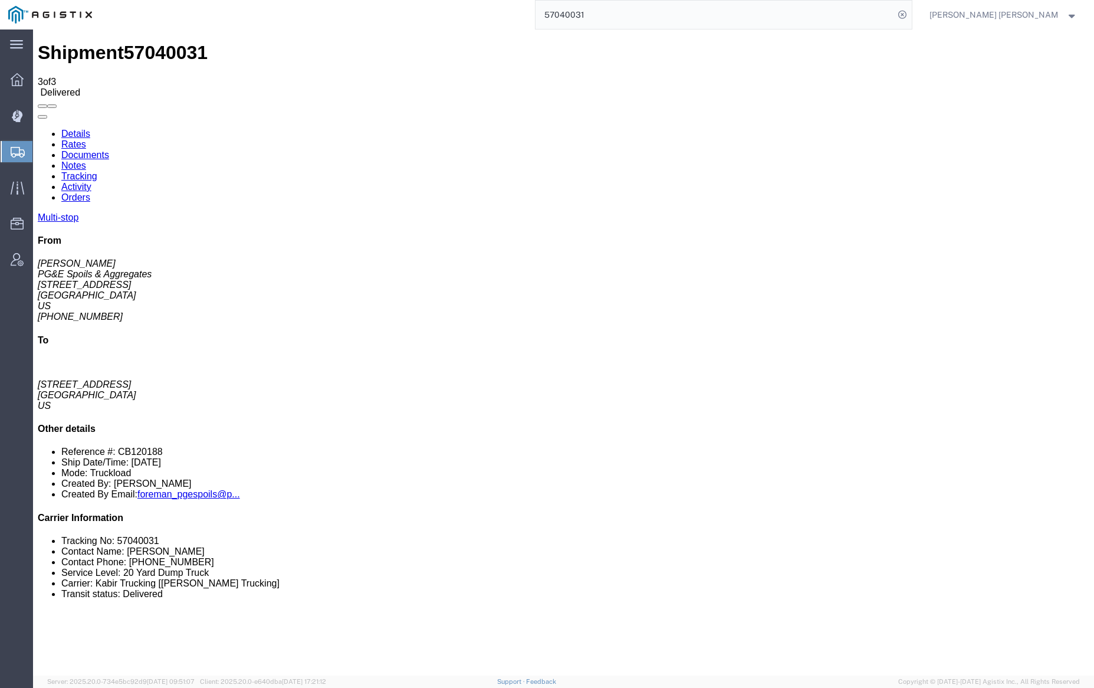
click at [86, 160] on link "Notes" at bounding box center [73, 165] width 25 height 10
click at [619, 14] on input "57040031" at bounding box center [715, 15] width 359 height 28
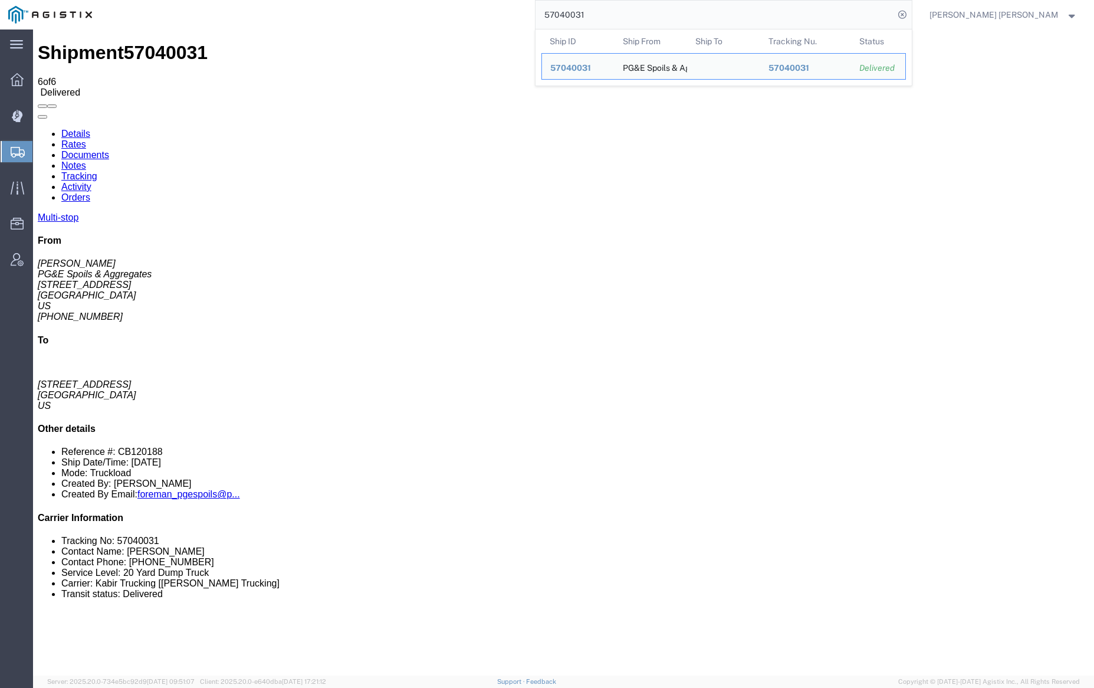
click at [619, 13] on input "57040031" at bounding box center [715, 15] width 359 height 28
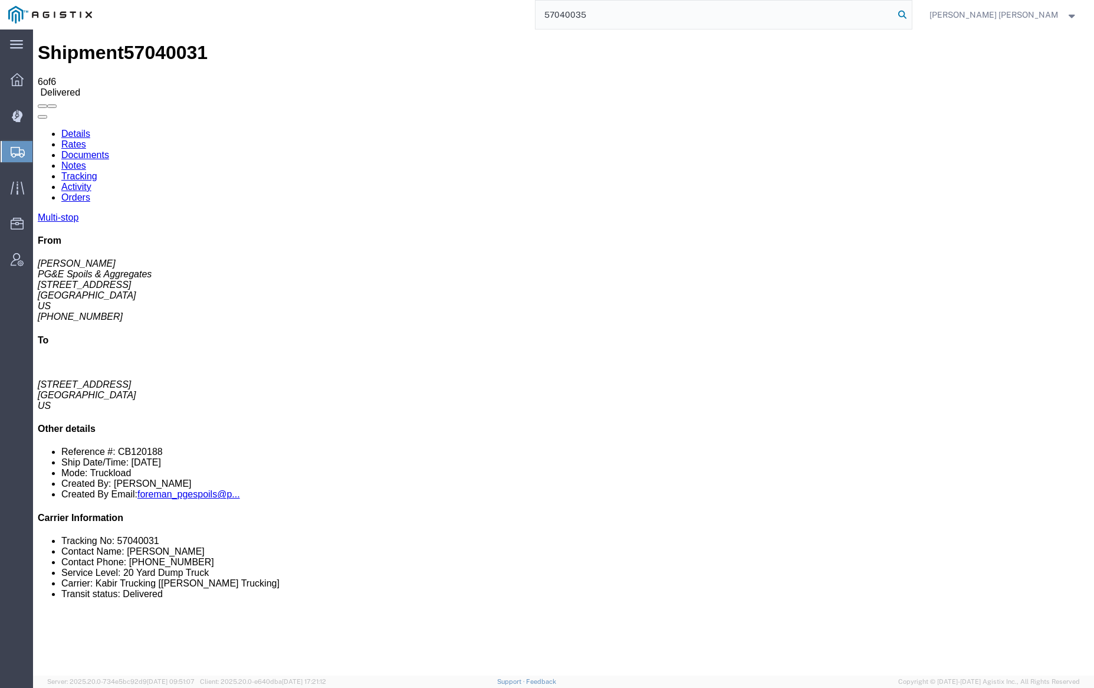
click at [911, 13] on icon at bounding box center [902, 14] width 17 height 17
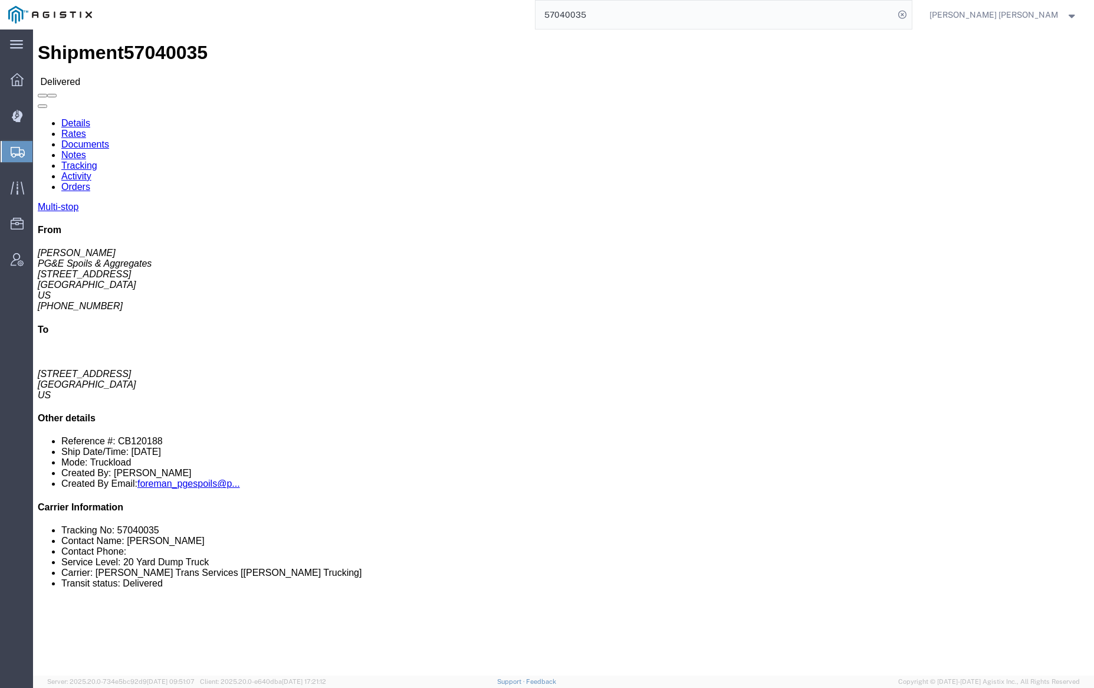
click link "Notes"
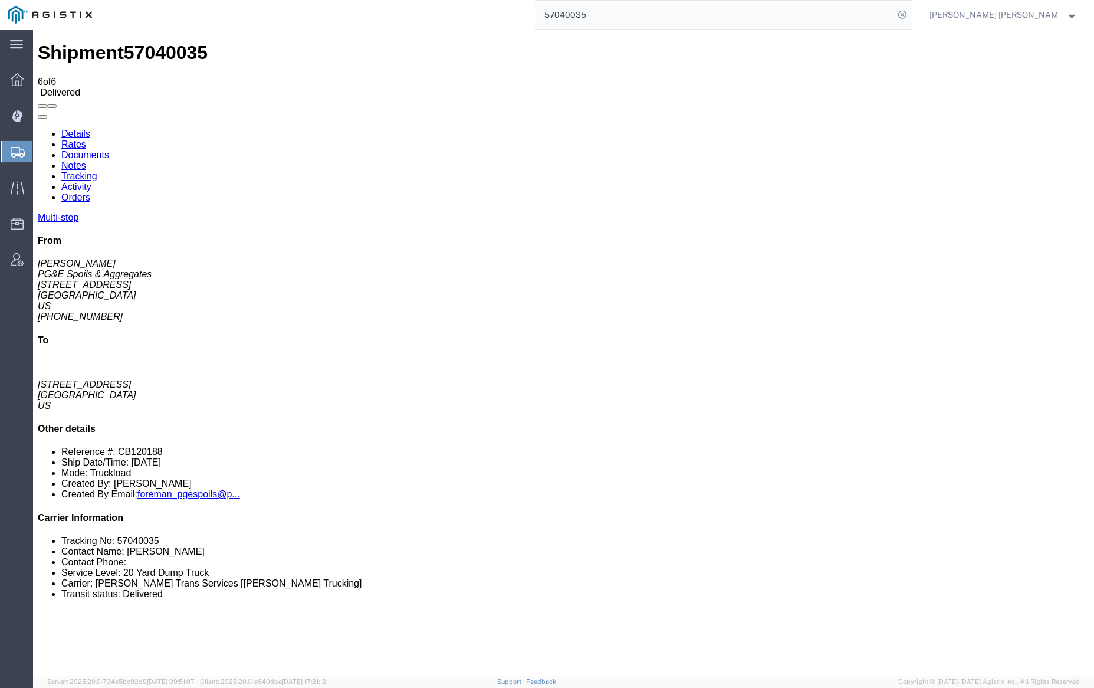
click at [109, 150] on link "Documents" at bounding box center [85, 155] width 48 height 10
click at [86, 160] on link "Notes" at bounding box center [73, 165] width 25 height 10
click at [617, 12] on input "57040035" at bounding box center [715, 15] width 359 height 28
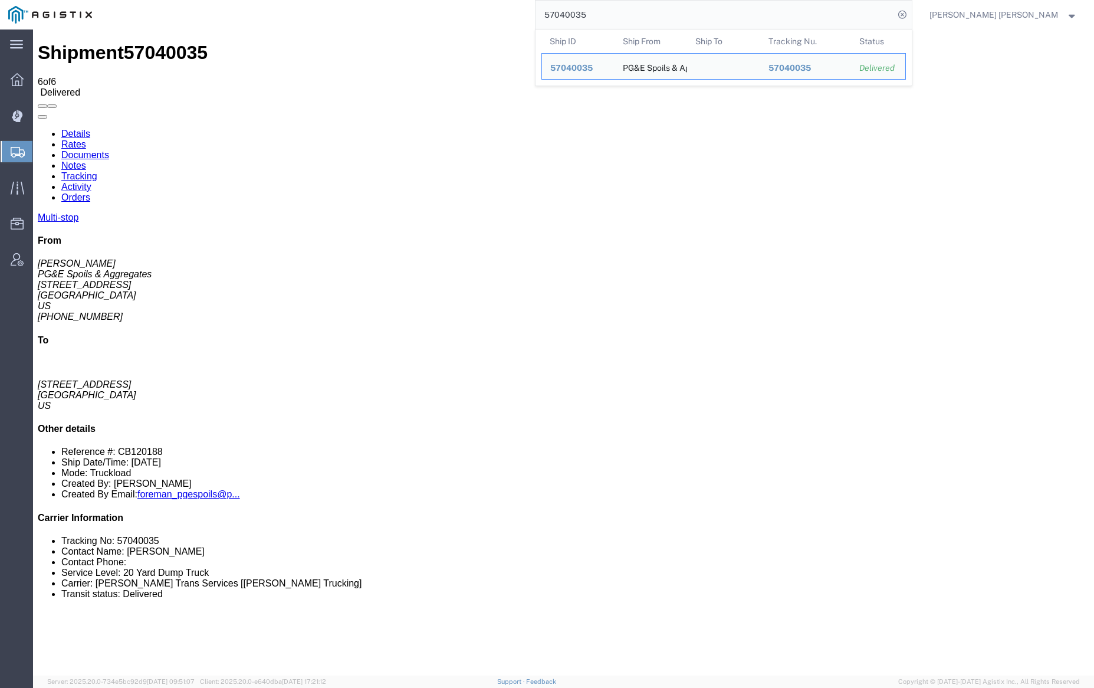
click at [617, 12] on input "57040035" at bounding box center [715, 15] width 359 height 28
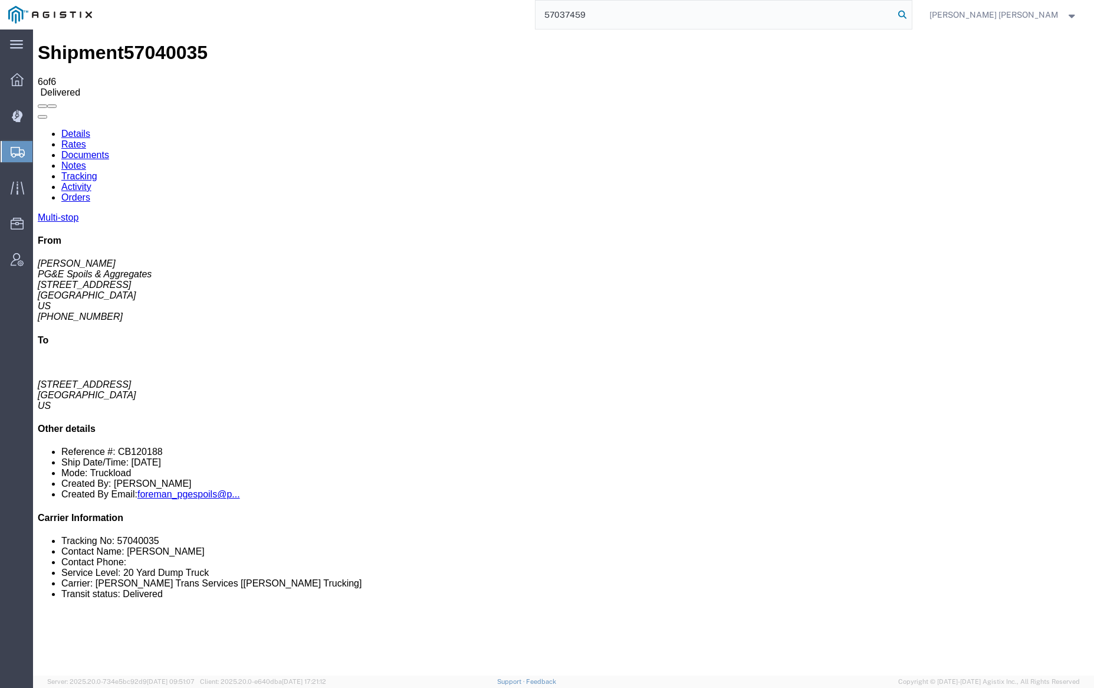
click at [911, 12] on icon at bounding box center [902, 14] width 17 height 17
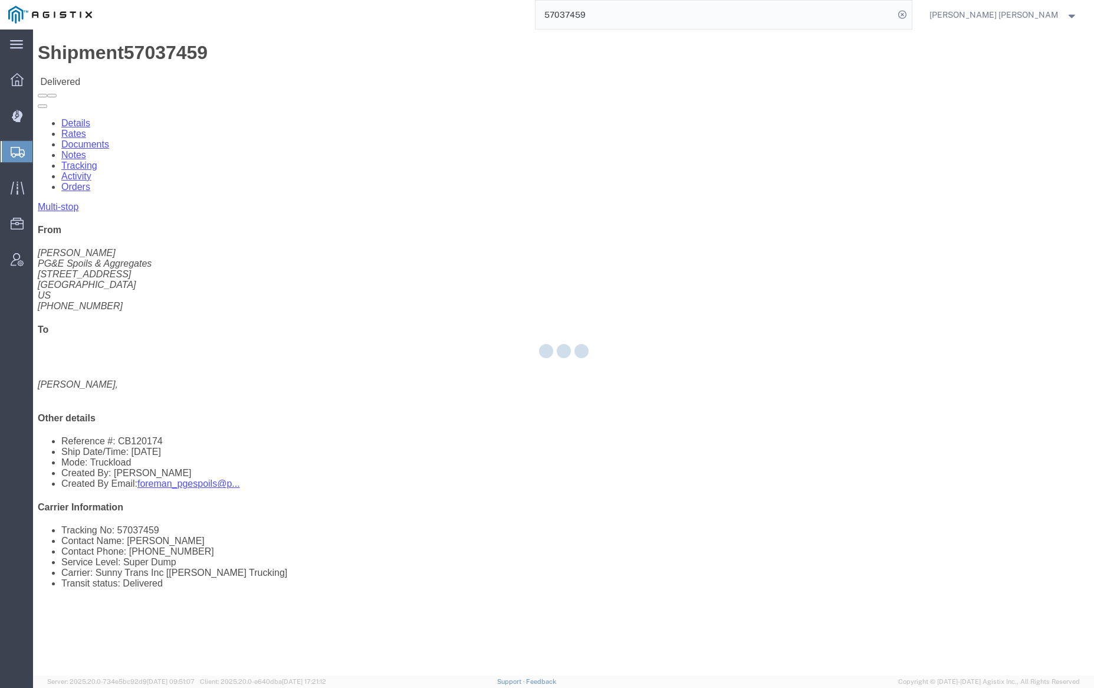
click div
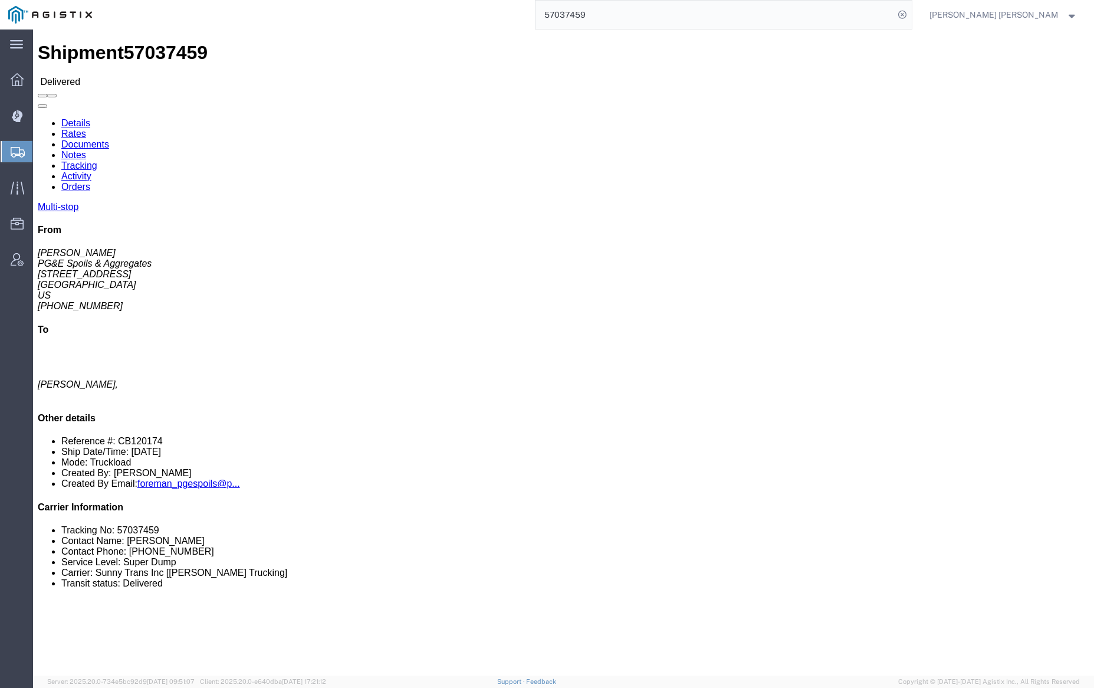
click link "Documents"
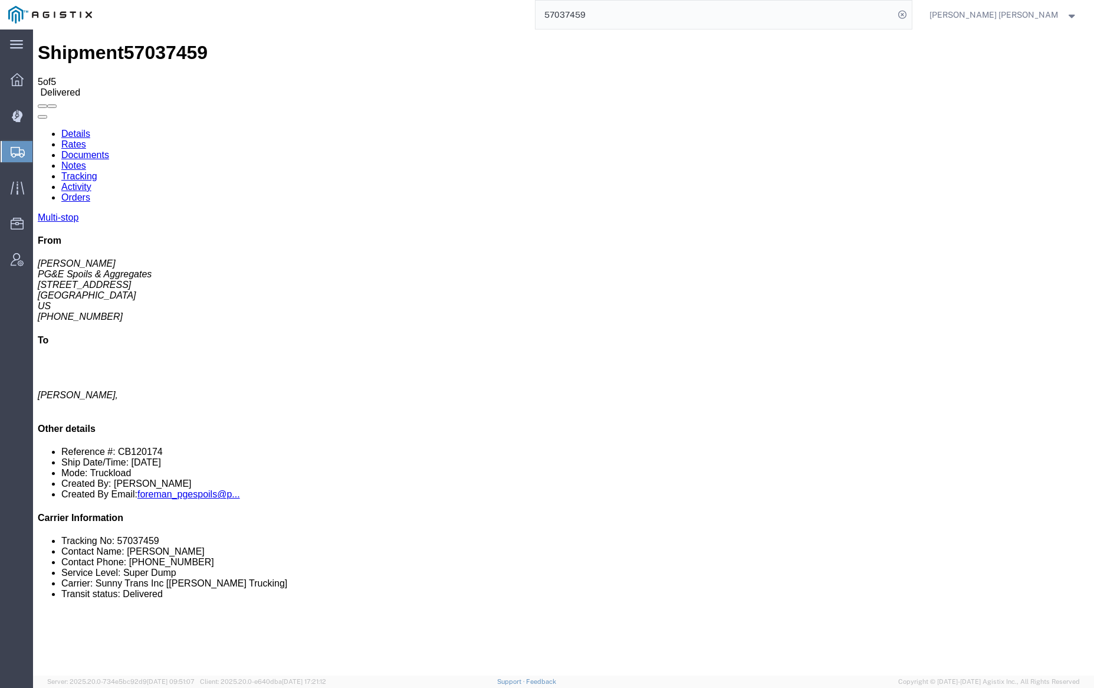
click at [86, 160] on link "Notes" at bounding box center [73, 165] width 25 height 10
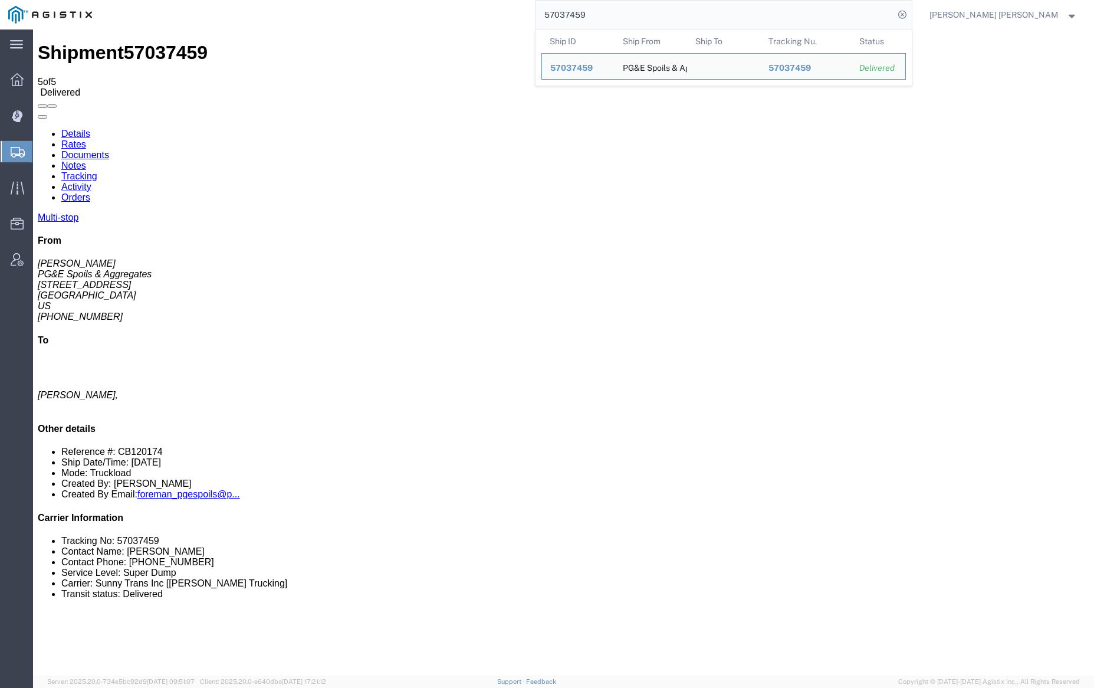
click at [620, 9] on input "57037459" at bounding box center [715, 15] width 359 height 28
paste input "62"
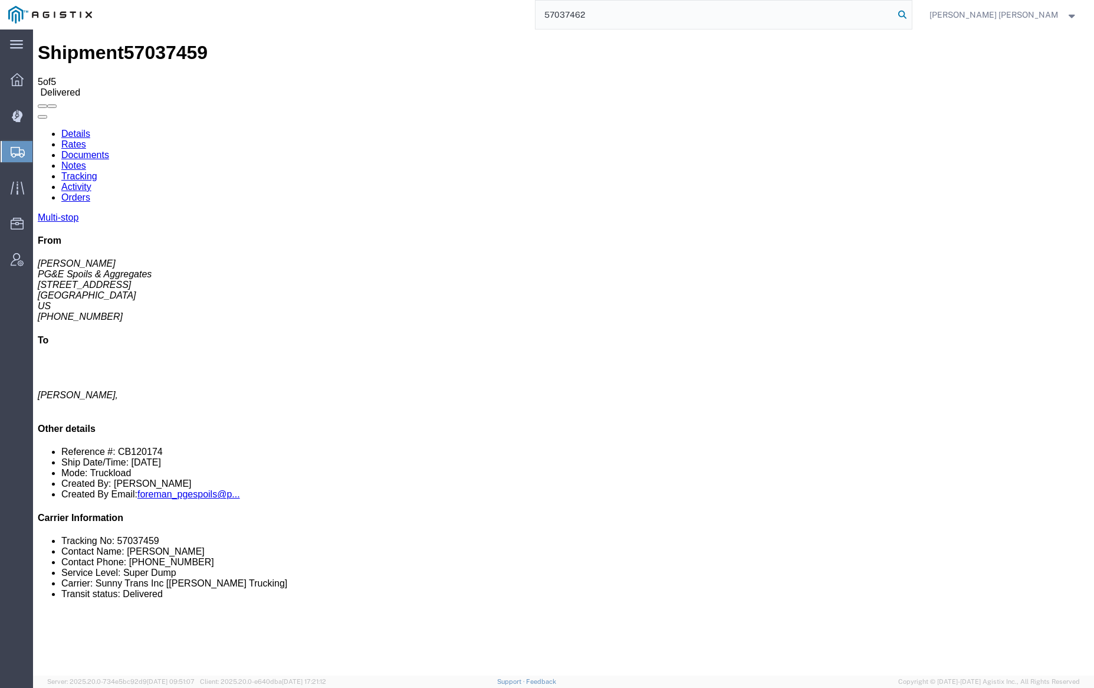
click at [911, 15] on icon at bounding box center [902, 14] width 17 height 17
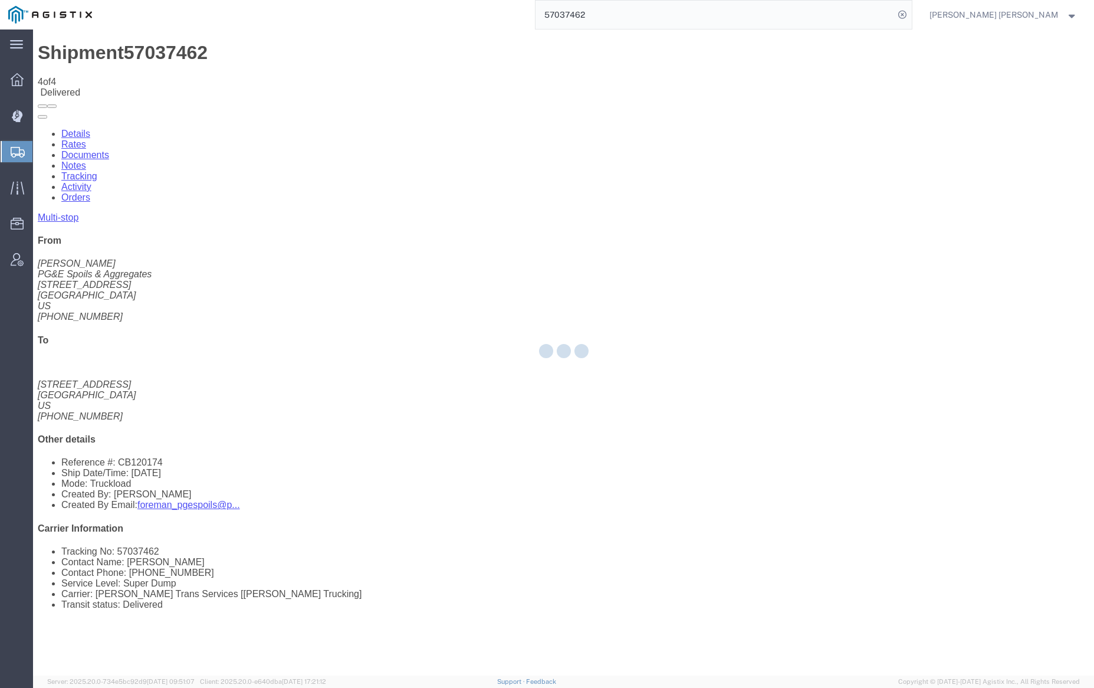
click at [162, 71] on div at bounding box center [563, 352] width 1061 height 646
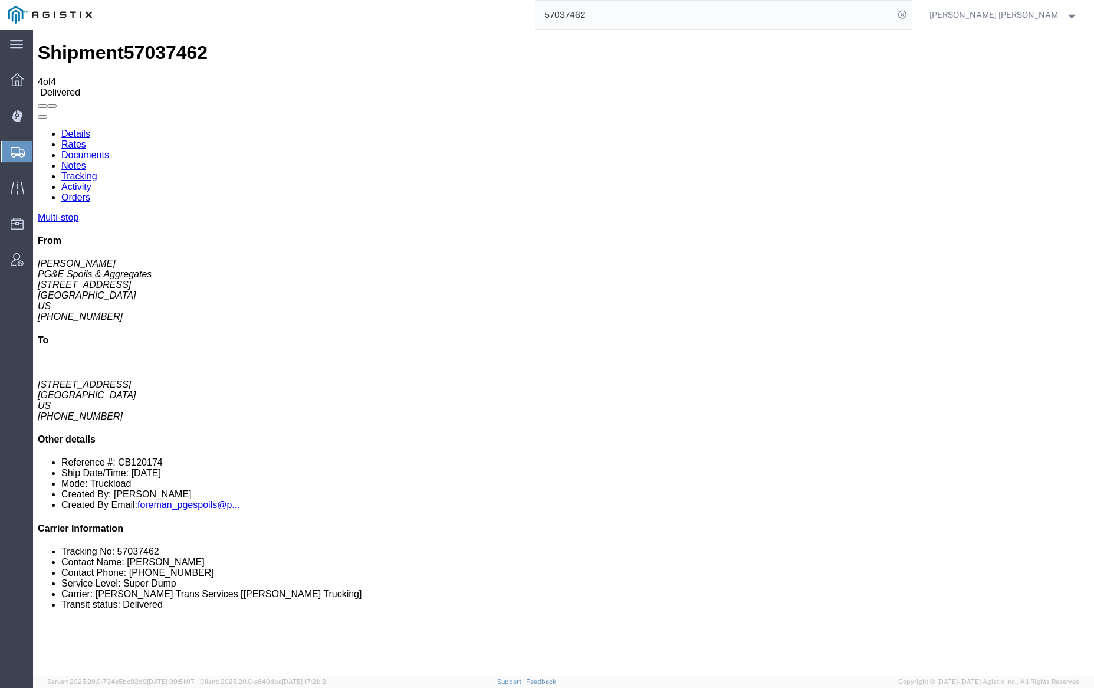
click at [86, 160] on link "Notes" at bounding box center [73, 165] width 25 height 10
click at [603, 8] on input "57037462" at bounding box center [715, 15] width 359 height 28
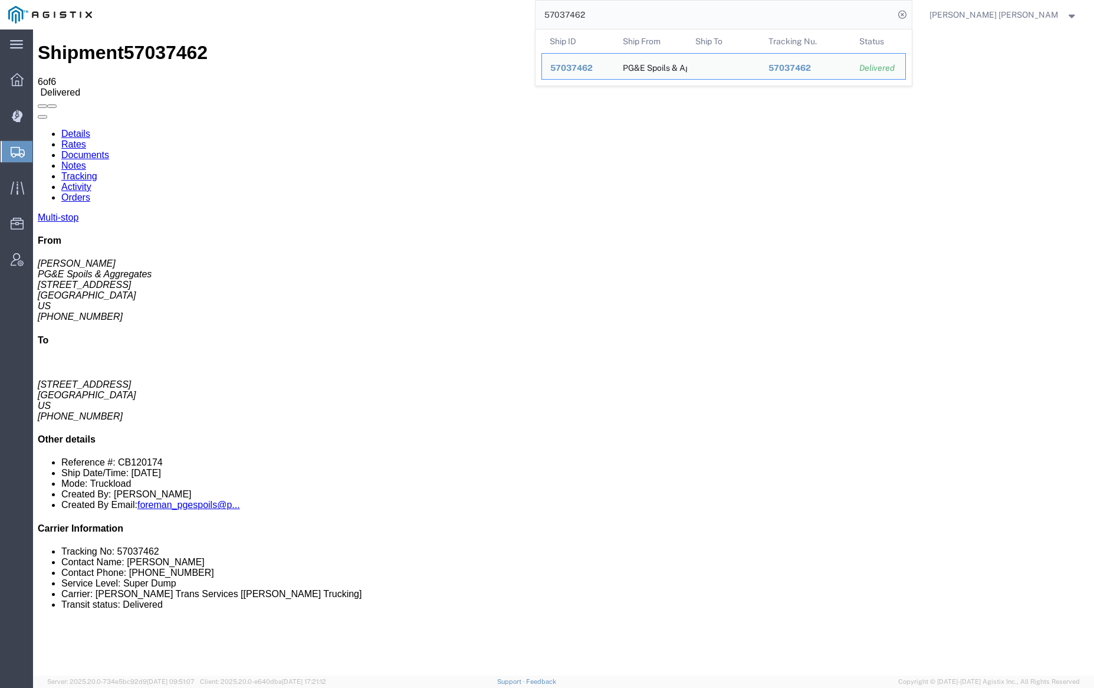
click at [613, 12] on input "57037462" at bounding box center [715, 15] width 359 height 28
paste input "4"
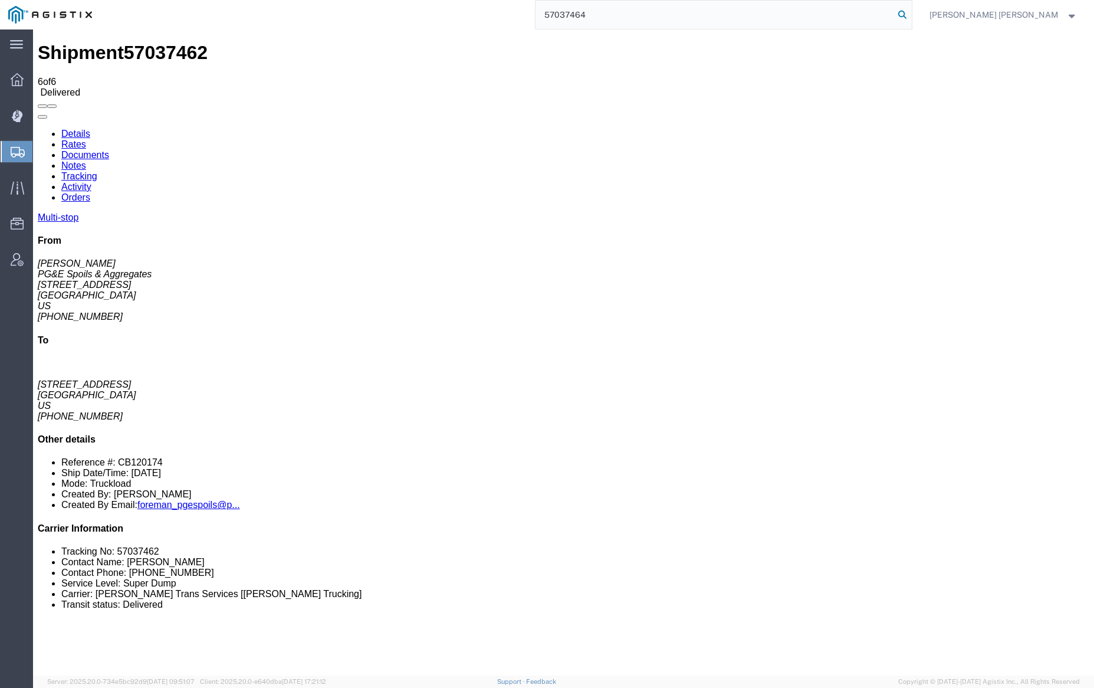
click at [911, 18] on icon at bounding box center [902, 14] width 17 height 17
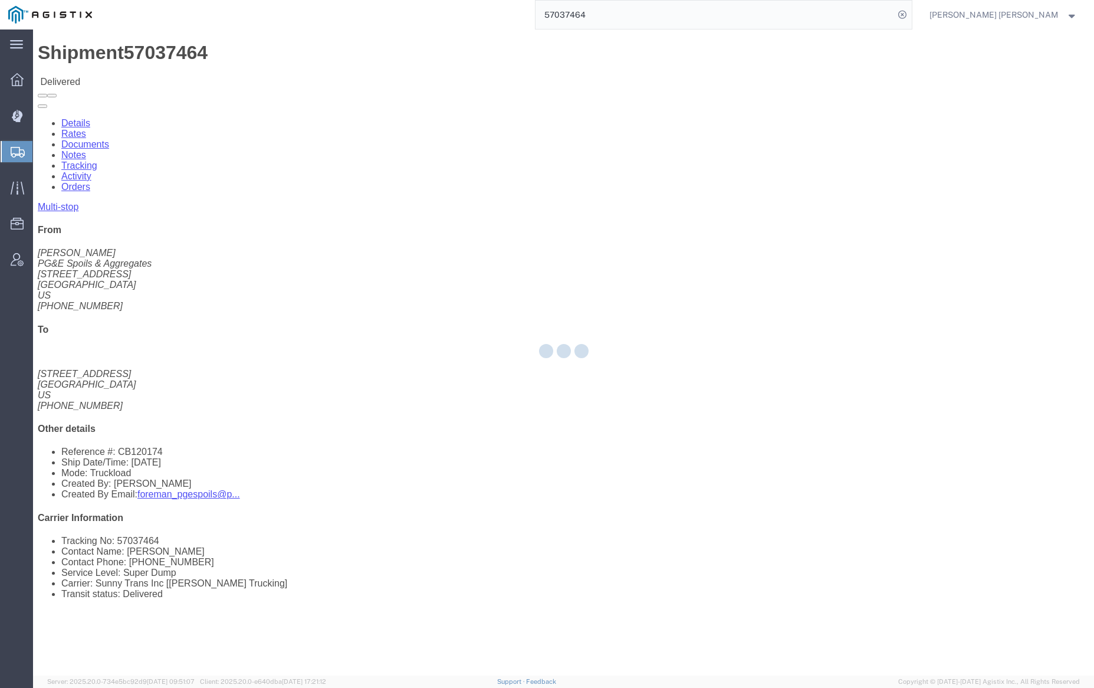
click div
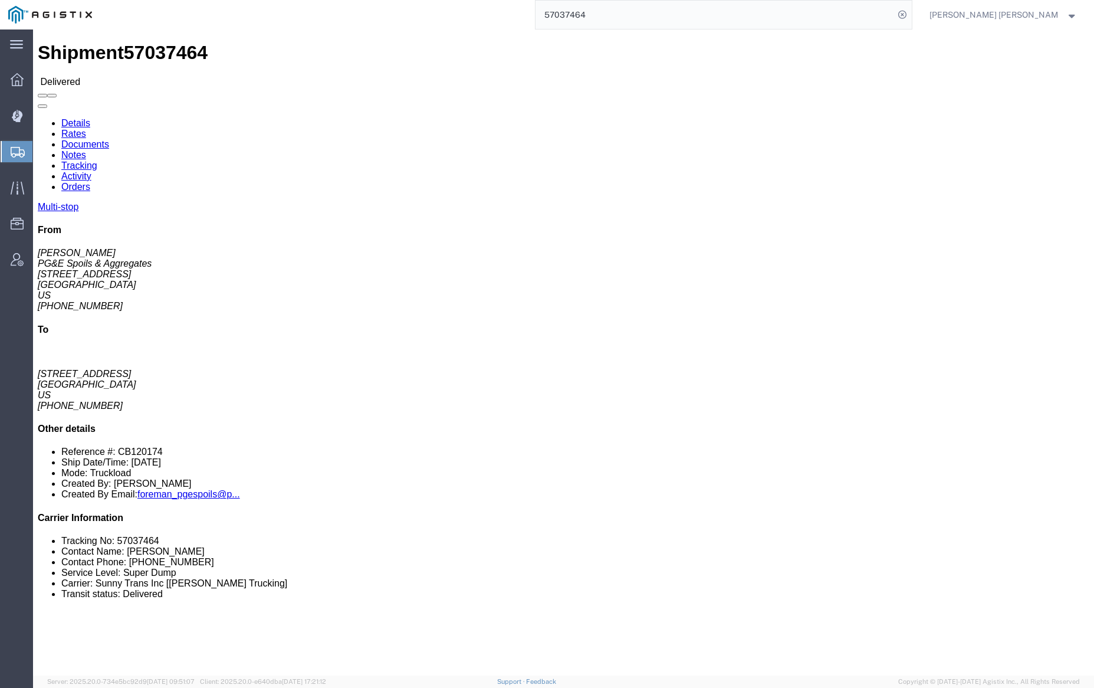
click link "Documents"
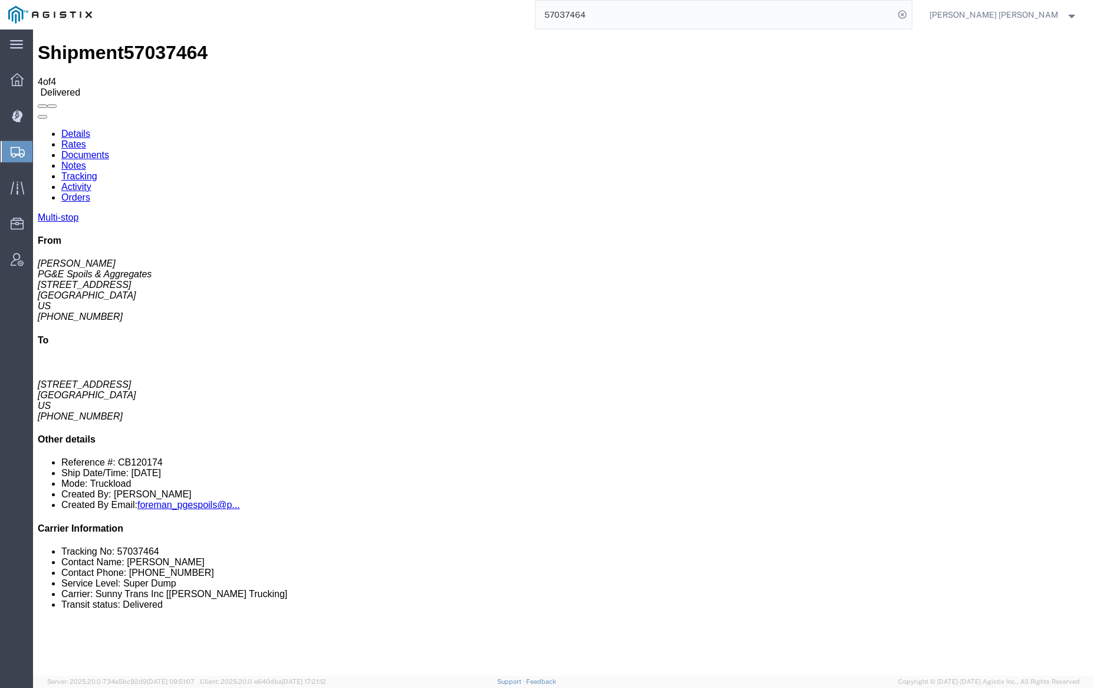
click at [86, 160] on link "Notes" at bounding box center [73, 165] width 25 height 10
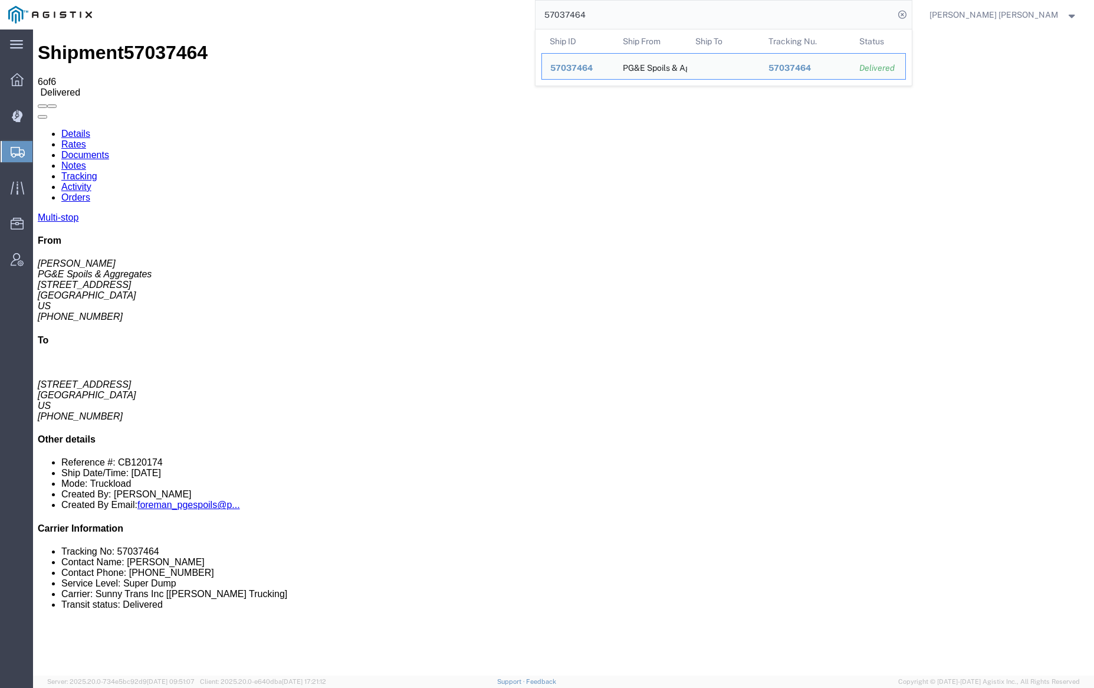
click at [614, 18] on input "57037464" at bounding box center [715, 15] width 359 height 28
paste input "6"
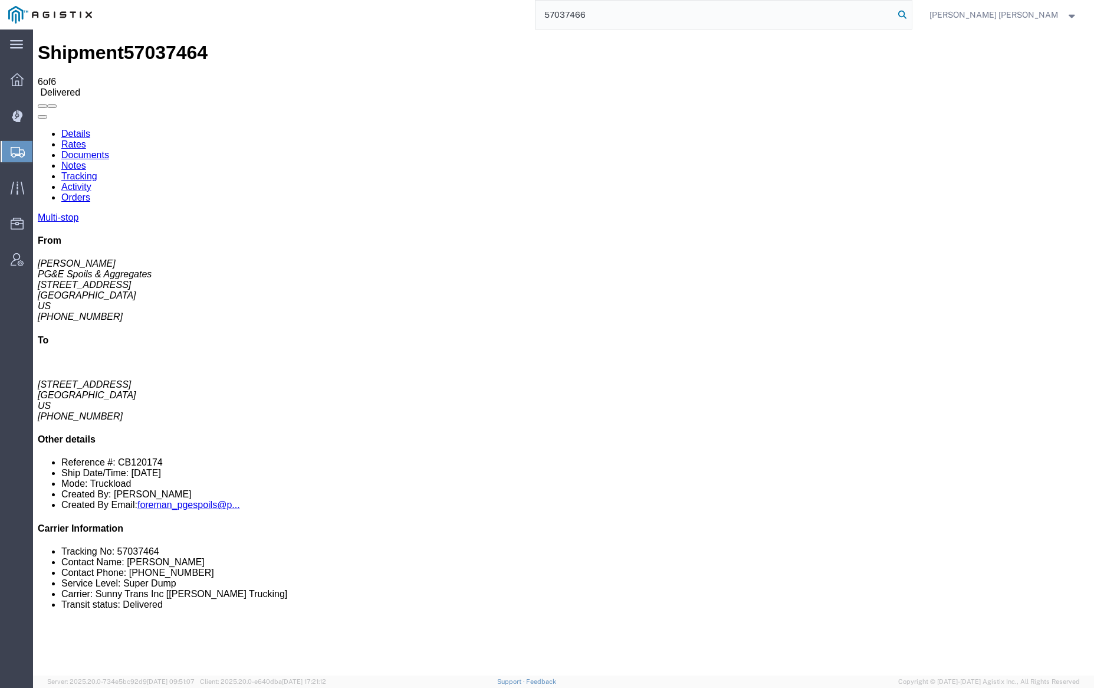
click at [911, 16] on icon at bounding box center [902, 14] width 17 height 17
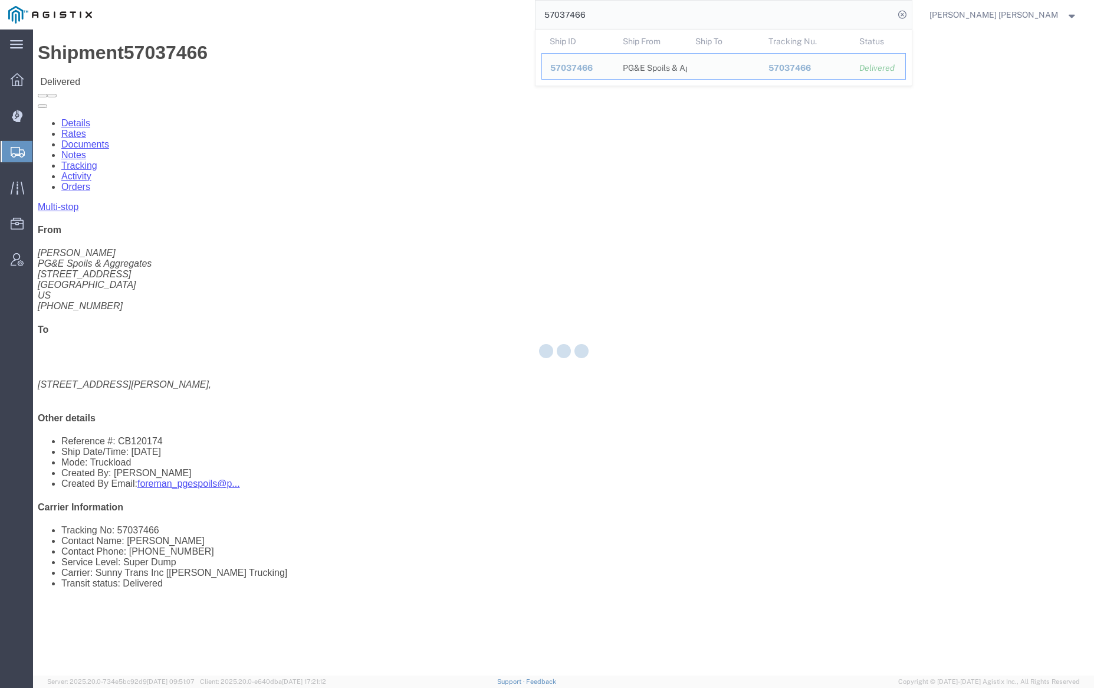
drag, startPoint x: 129, startPoint y: 44, endPoint x: 162, endPoint y: 73, distance: 44.3
click at [162, 73] on div at bounding box center [563, 352] width 1061 height 646
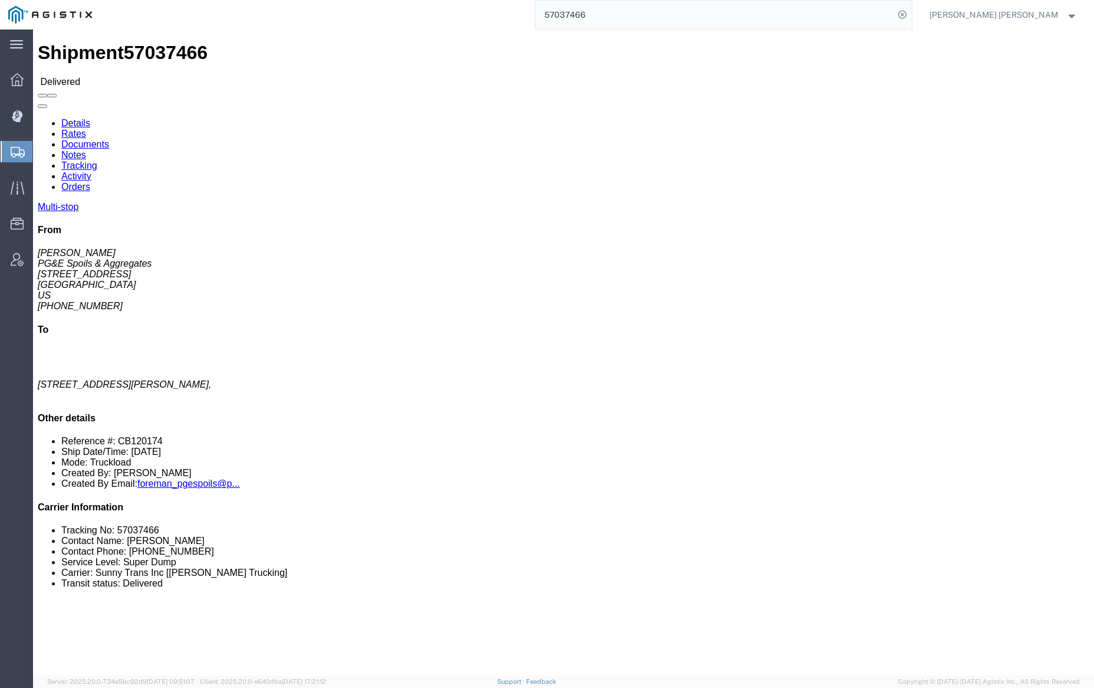
drag, startPoint x: 162, startPoint y: 73, endPoint x: 130, endPoint y: 44, distance: 43.8
click link "Documents"
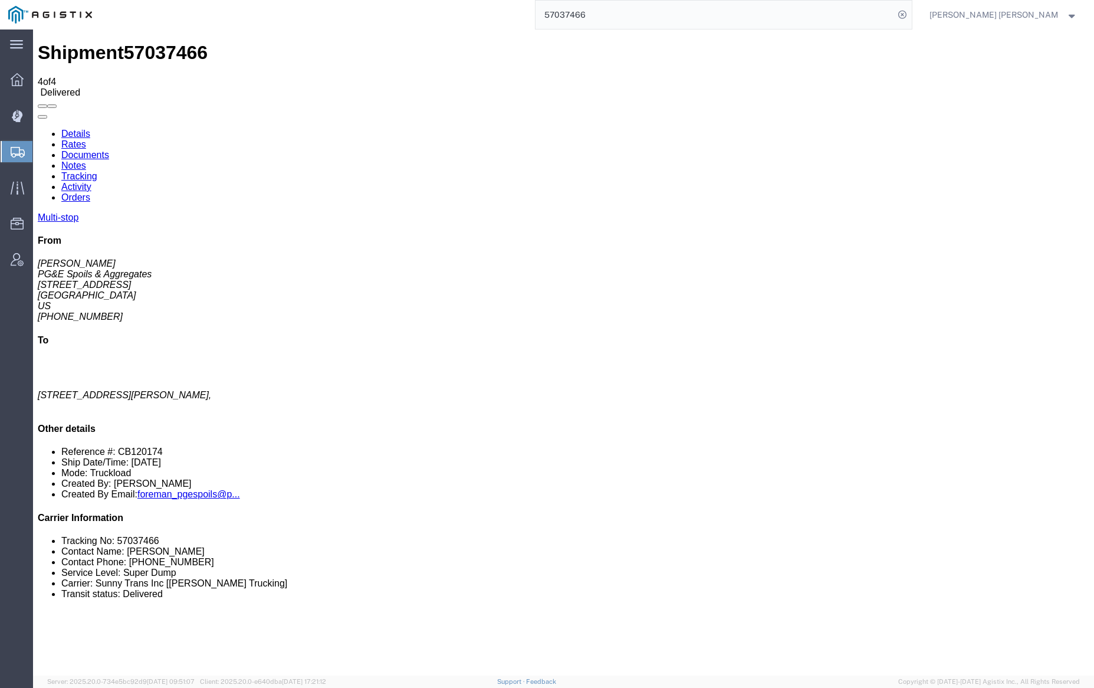
click at [86, 160] on link "Notes" at bounding box center [73, 165] width 25 height 10
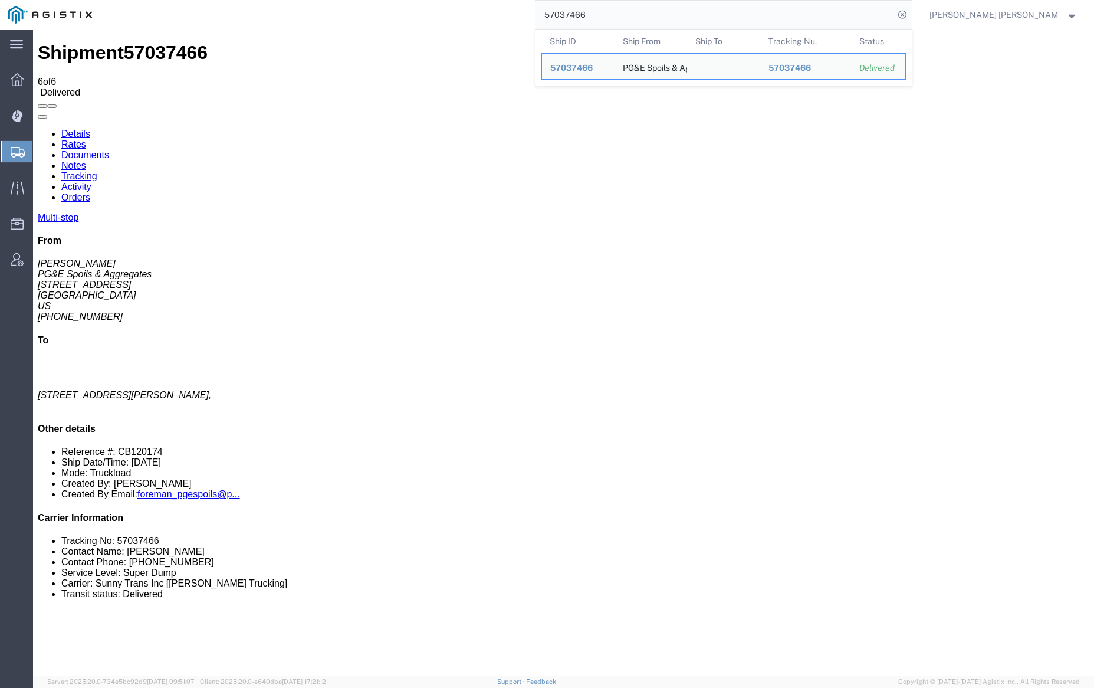
click at [613, 19] on input "57037466" at bounding box center [715, 15] width 359 height 28
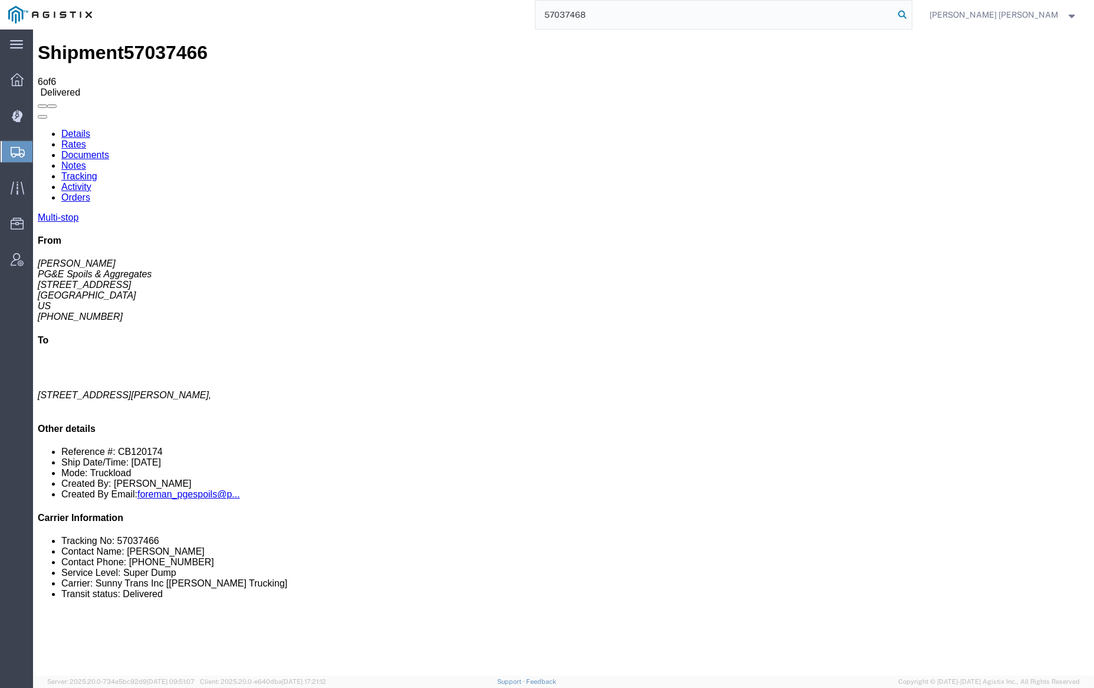
click at [911, 17] on icon at bounding box center [902, 14] width 17 height 17
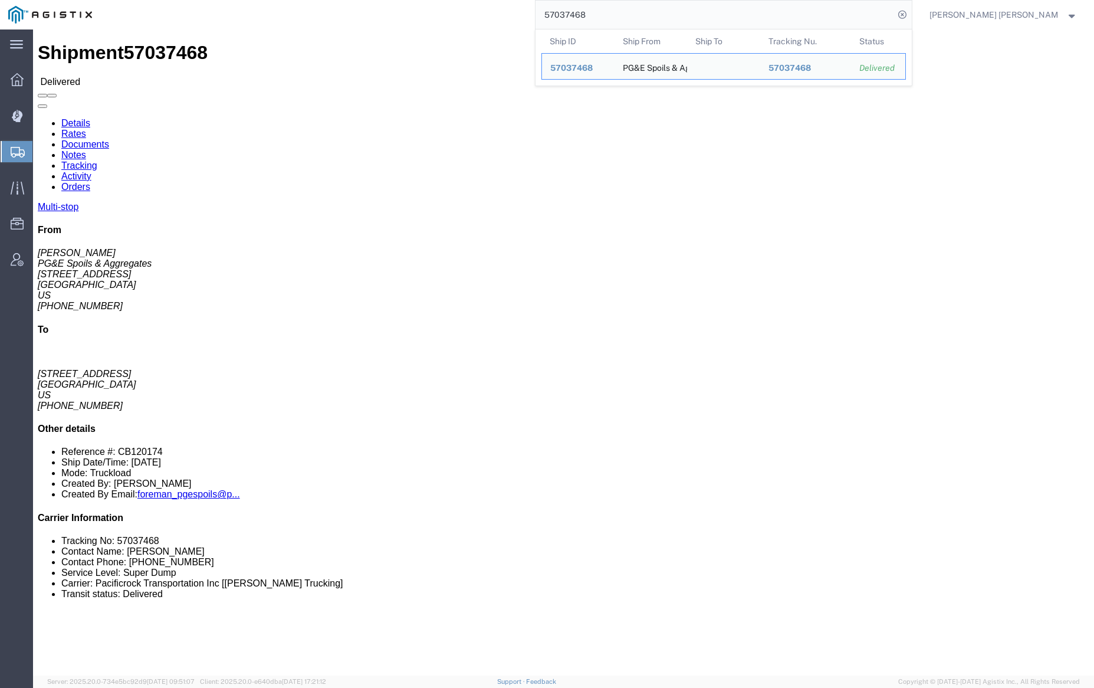
click link "Documents"
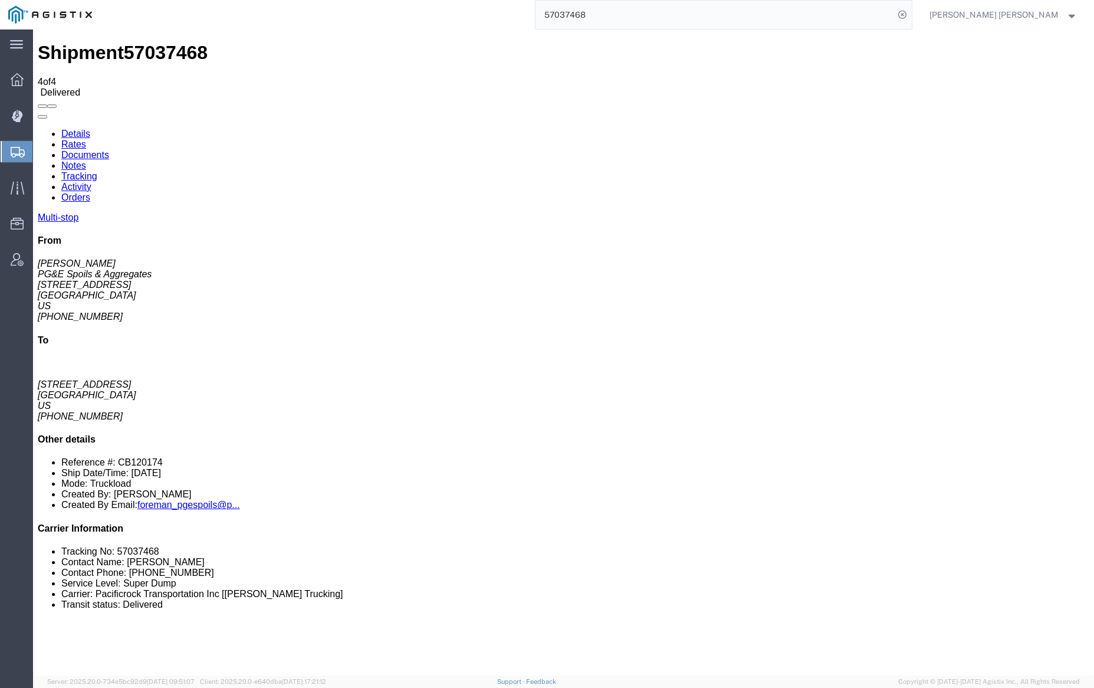
click at [86, 160] on link "Notes" at bounding box center [73, 165] width 25 height 10
click at [610, 15] on input "57037468" at bounding box center [715, 15] width 359 height 28
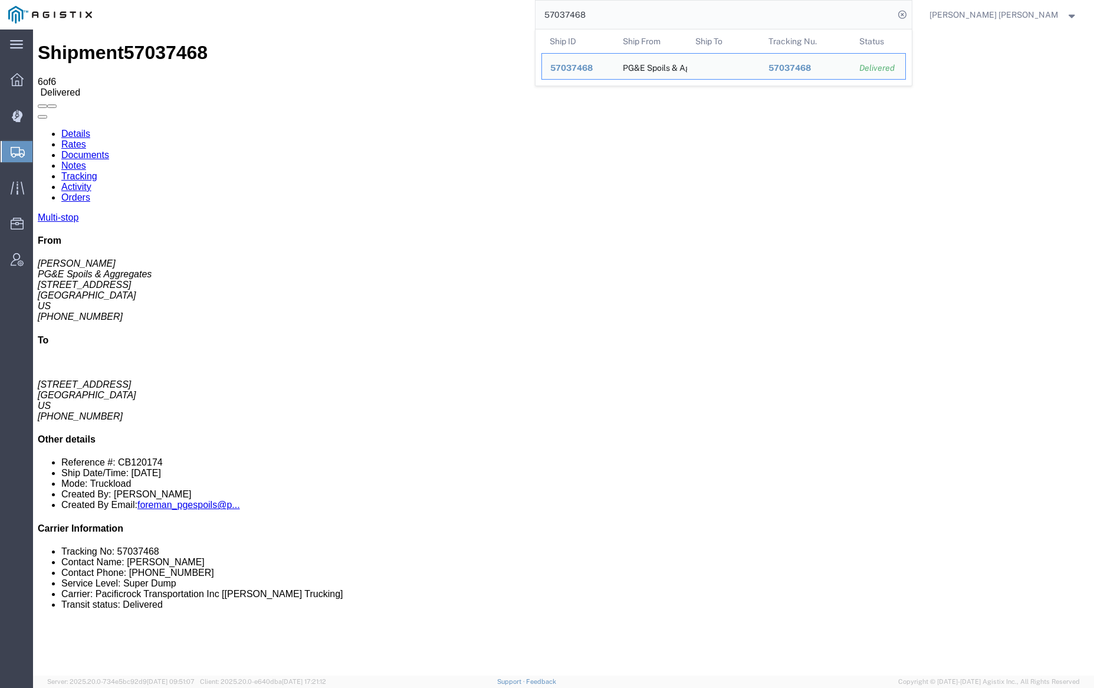
click at [610, 15] on input "57037468" at bounding box center [715, 15] width 359 height 28
paste input "70"
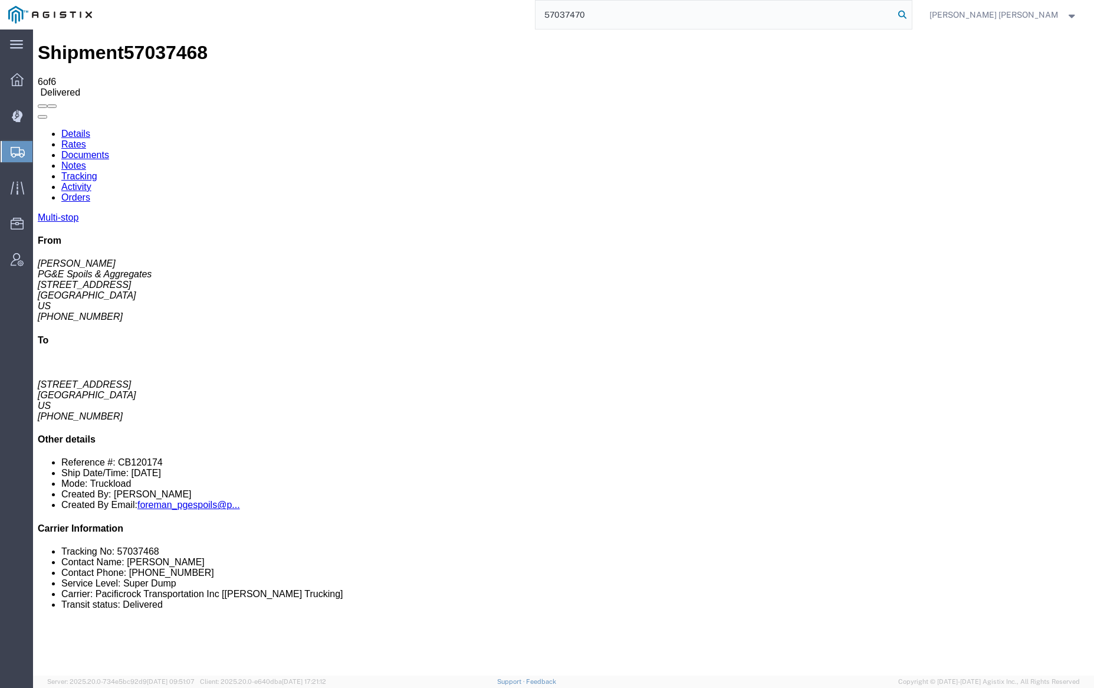
type input "57037470"
click at [911, 14] on icon at bounding box center [902, 14] width 17 height 17
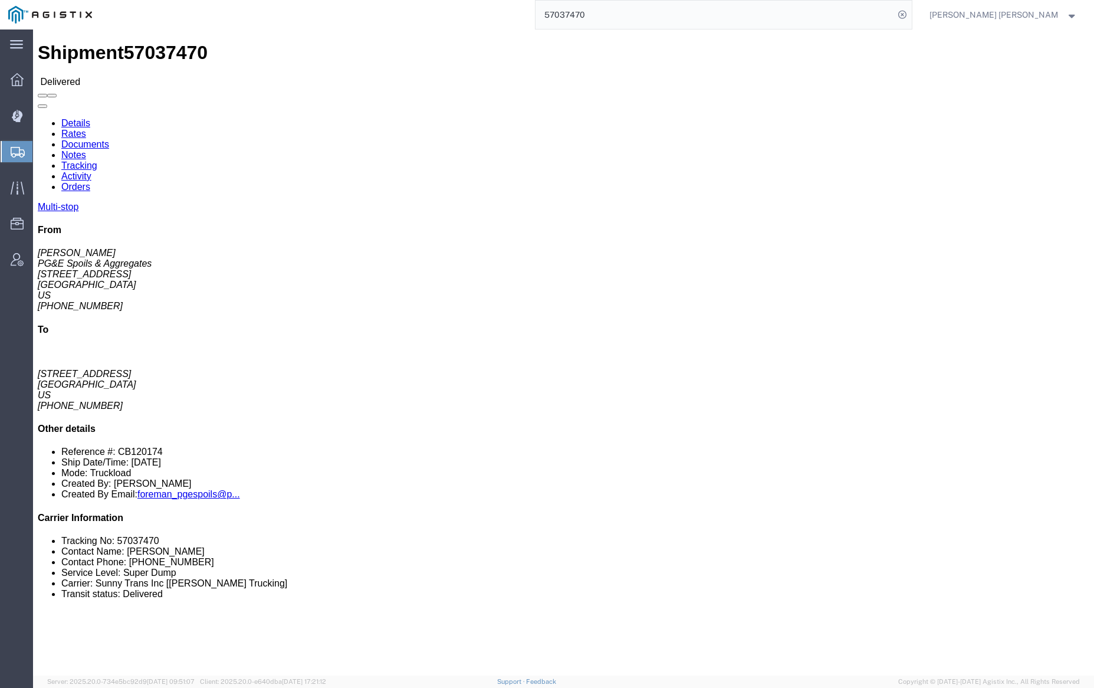
click link "Documents"
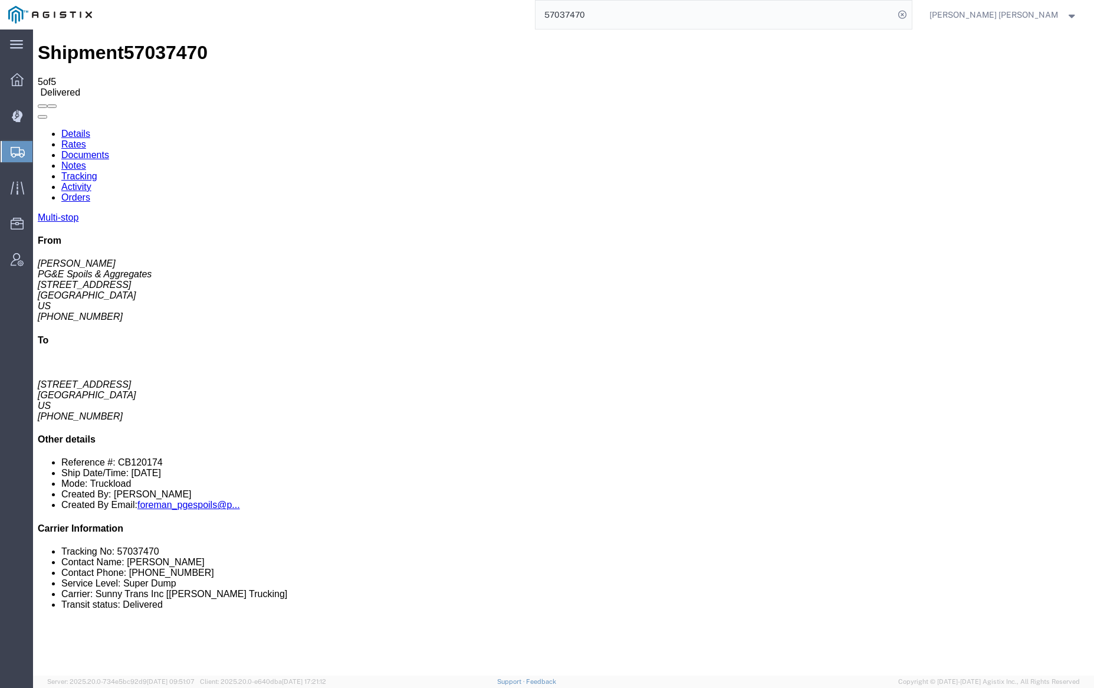
drag, startPoint x: 211, startPoint y: 77, endPoint x: 245, endPoint y: 119, distance: 54.1
click at [86, 160] on link "Notes" at bounding box center [73, 165] width 25 height 10
